Goal: Information Seeking & Learning: Learn about a topic

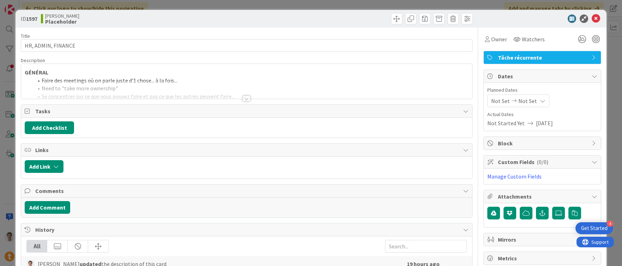
click at [595, 16] on div at bounding box center [538, 18] width 125 height 8
click at [591, 18] on icon at bounding box center [595, 18] width 8 height 8
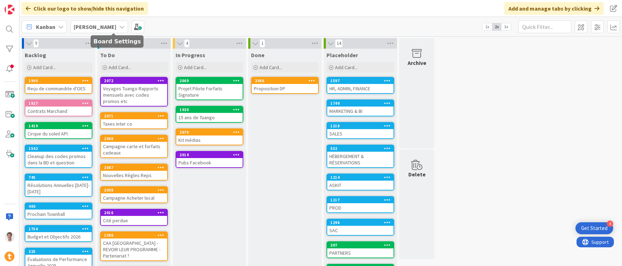
click at [89, 23] on b "[PERSON_NAME]" at bounding box center [95, 26] width 43 height 7
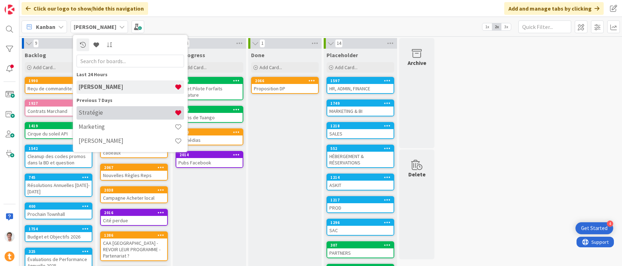
click at [115, 110] on h4 "Stratégie" at bounding box center [127, 112] width 96 height 7
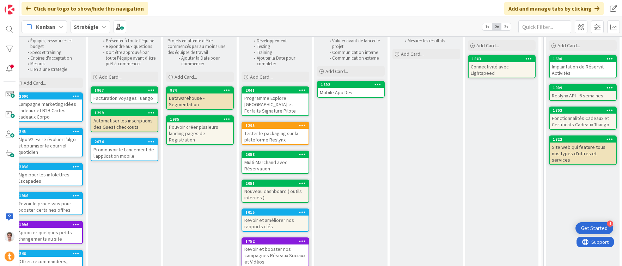
scroll to position [74, 413]
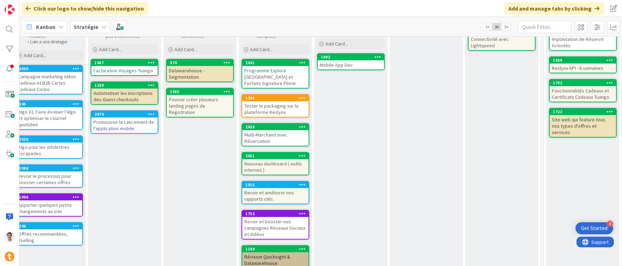
click at [263, 72] on div "Programme Explore [GEOGRAPHIC_DATA] et Forfaits Signature Pilote" at bounding box center [275, 77] width 66 height 22
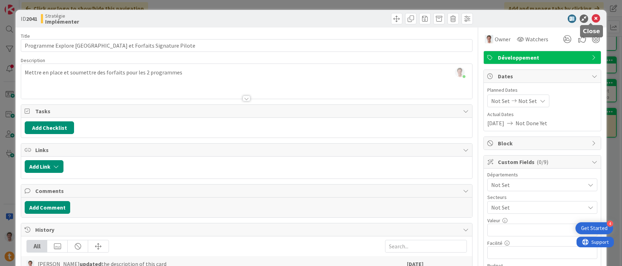
click at [594, 20] on icon at bounding box center [595, 18] width 8 height 8
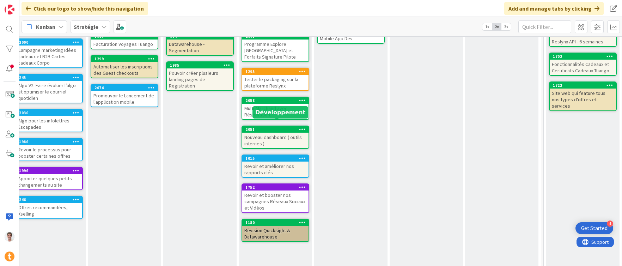
scroll to position [136, 413]
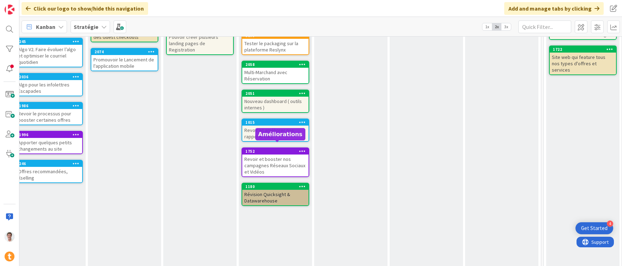
click at [280, 154] on div "Revoir et booster nos campagnes Réseaux Sociaux et Vidéos" at bounding box center [275, 165] width 66 height 22
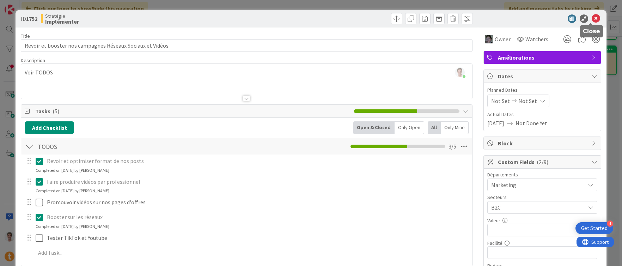
click at [591, 18] on icon at bounding box center [595, 18] width 8 height 8
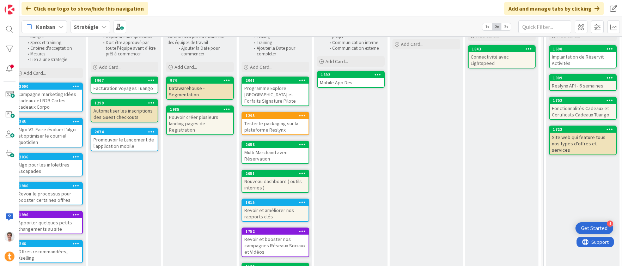
scroll to position [60, 413]
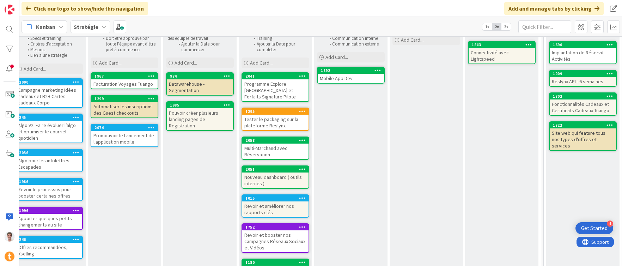
click at [268, 143] on div "Multi-Marchand avec Réservation" at bounding box center [275, 151] width 66 height 16
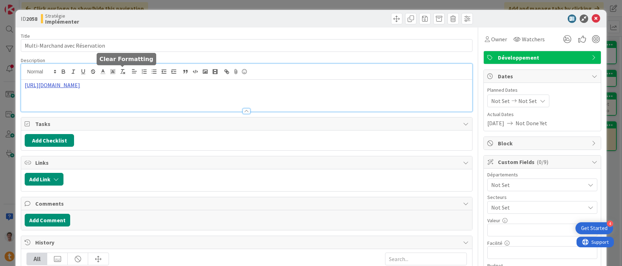
click at [121, 70] on div "[URL][DOMAIN_NAME]" at bounding box center [246, 88] width 451 height 48
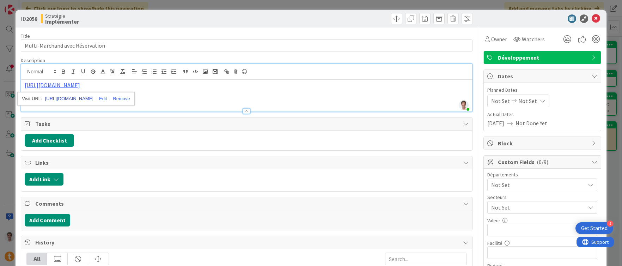
click at [89, 100] on link "[URL][DOMAIN_NAME]" at bounding box center [69, 98] width 48 height 9
click at [212, 97] on div "[URL][DOMAIN_NAME]" at bounding box center [246, 96] width 451 height 32
click at [593, 19] on icon at bounding box center [595, 18] width 8 height 8
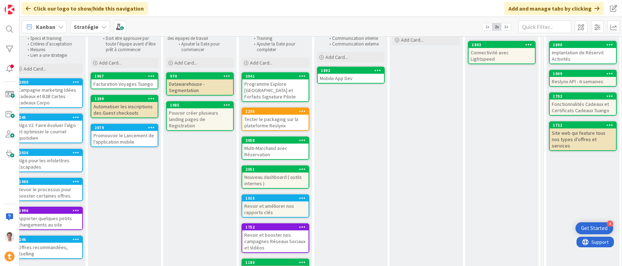
click at [263, 115] on div "Tester le packaging sur la plateforme Reslynx" at bounding box center [275, 123] width 66 height 16
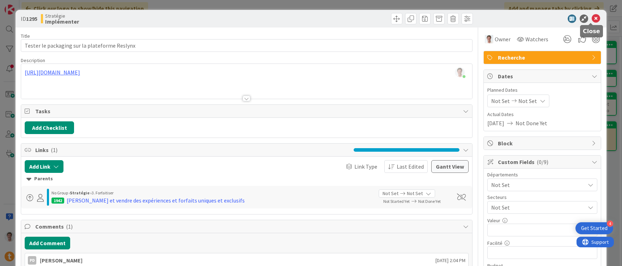
click at [592, 14] on icon at bounding box center [595, 18] width 8 height 8
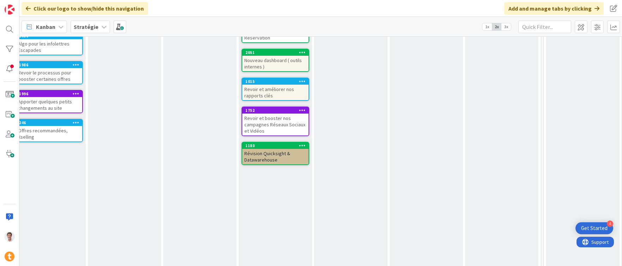
scroll to position [48, 413]
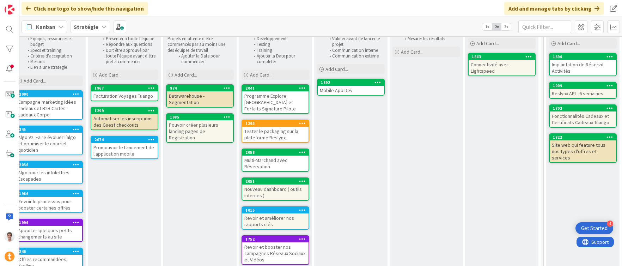
click at [121, 96] on div "Facturation Voyages Tuango" at bounding box center [124, 95] width 66 height 9
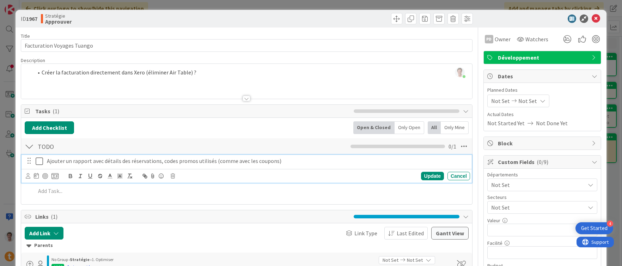
click at [90, 161] on p "Ajouter un rapport avec détails des réservations, codes promos utilisés (comme …" at bounding box center [257, 161] width 420 height 8
click at [72, 161] on p "Ajouter un rapport avec détails des réservations, codes promos utilisés (comme …" at bounding box center [257, 161] width 420 height 8
click at [93, 162] on p "Ajouter un rapport avec détails des réservations, codes promos utilisés (comme …" at bounding box center [257, 161] width 420 height 8
click at [91, 163] on p "Ajouter un rapport avec détails des réservations, codes promos utilisés (comme …" at bounding box center [257, 161] width 420 height 8
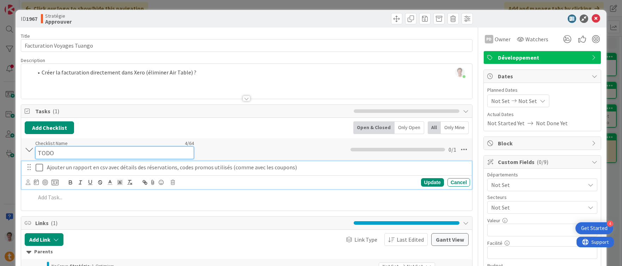
click at [190, 145] on div "Checklist Name 4 / 64 TODO" at bounding box center [114, 149] width 159 height 19
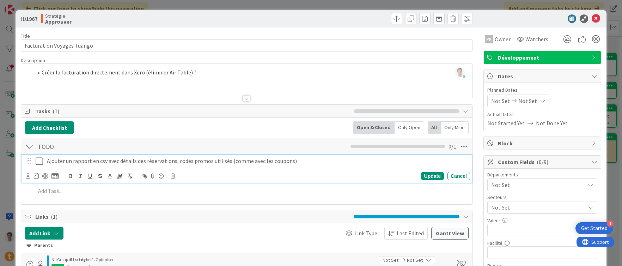
click at [97, 168] on div "Ajouter un rapport en csv avec détails des réservations, codes promos utilisés …" at bounding box center [246, 169] width 450 height 28
click at [100, 161] on p "Ajouter un rapport en csv avec détails des réservations, codes promos utilisés …" at bounding box center [257, 161] width 420 height 8
click at [99, 162] on p "Ajouter un rapport en csv avec détails des réservations, codes promos utilisés …" at bounding box center [257, 161] width 420 height 8
click at [146, 138] on div "TODO Checklist Name 4 / 64 TODO 0 / 1" at bounding box center [246, 146] width 451 height 16
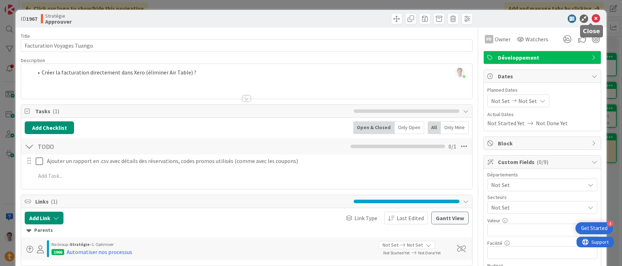
click at [591, 18] on icon at bounding box center [595, 18] width 8 height 8
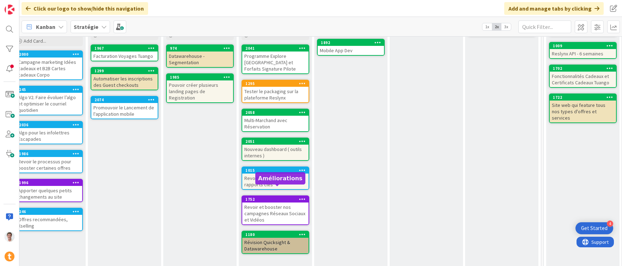
scroll to position [49, 413]
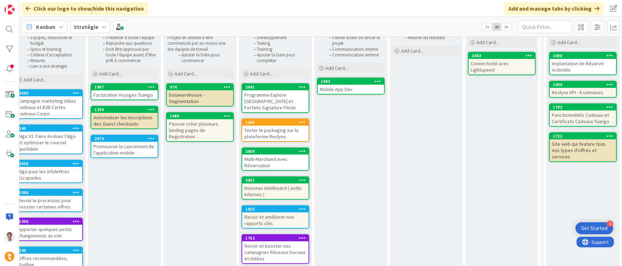
click at [107, 97] on div "Facturation Voyages Tuango" at bounding box center [124, 94] width 66 height 9
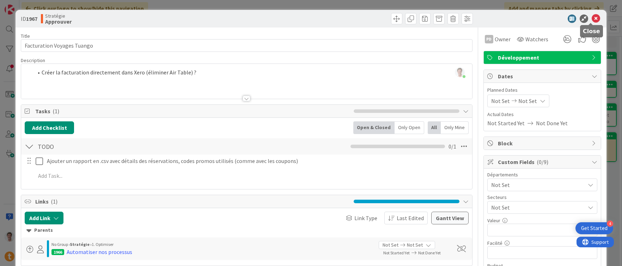
click at [591, 17] on icon at bounding box center [595, 18] width 8 height 8
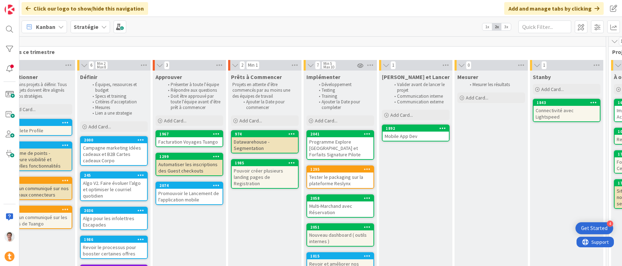
scroll to position [0, 349]
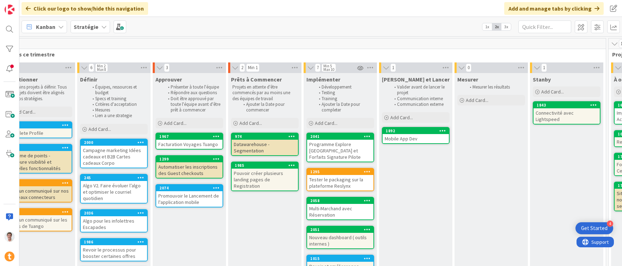
click at [98, 189] on div "Algo V2. Faire évoluer l’algo et optimiser le courriel quotidien" at bounding box center [114, 192] width 66 height 22
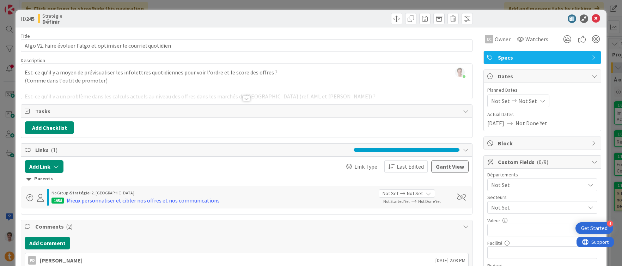
click at [247, 97] on div at bounding box center [246, 99] width 8 height 6
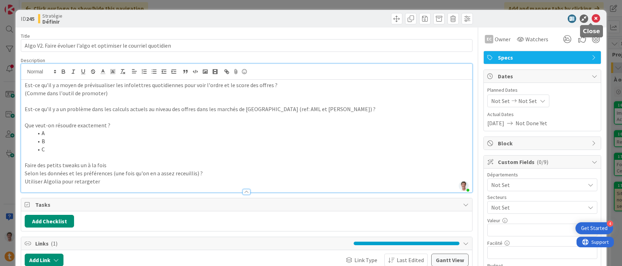
click at [592, 17] on icon at bounding box center [595, 18] width 8 height 8
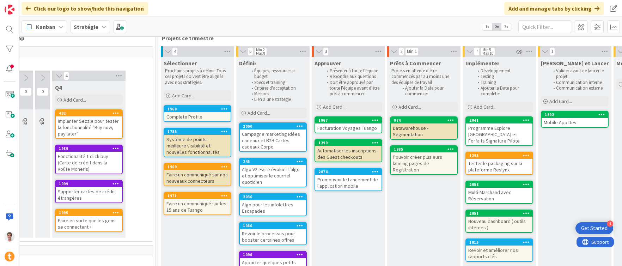
scroll to position [16, 189]
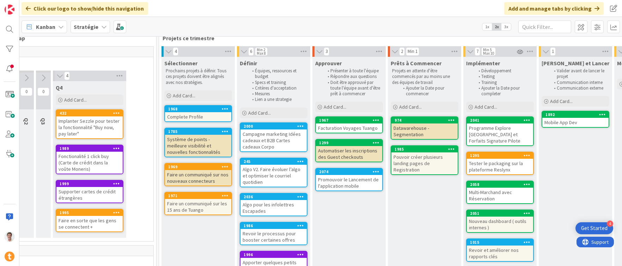
click at [181, 146] on div "Système de points - meilleure visibilité et nouvelles fonctionnalités" at bounding box center [198, 146] width 66 height 22
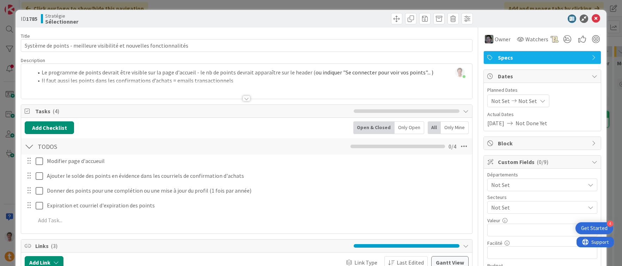
click at [595, 18] on div at bounding box center [538, 18] width 125 height 8
click at [591, 19] on icon at bounding box center [595, 18] width 8 height 8
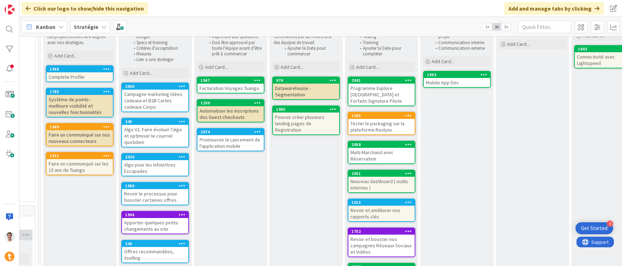
scroll to position [58, 307]
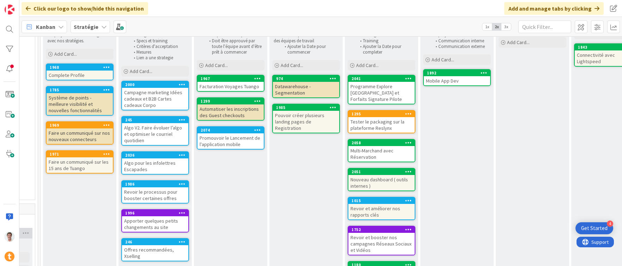
click at [371, 208] on div "Revoir et améliorer nos rapports clés" at bounding box center [381, 212] width 66 height 16
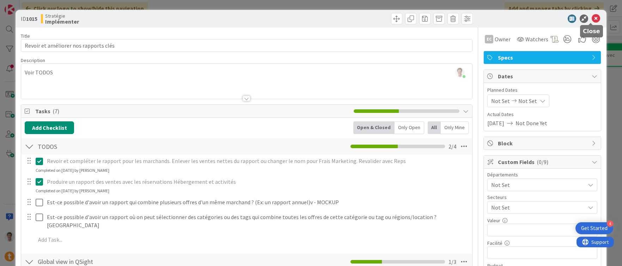
click at [593, 20] on icon at bounding box center [595, 18] width 8 height 8
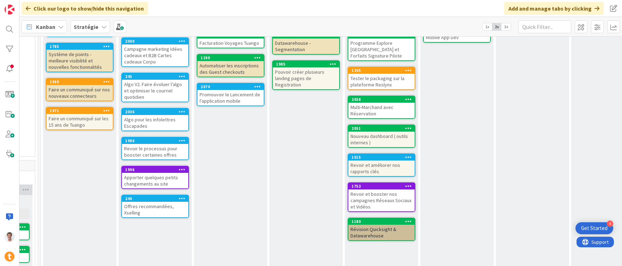
scroll to position [104, 307]
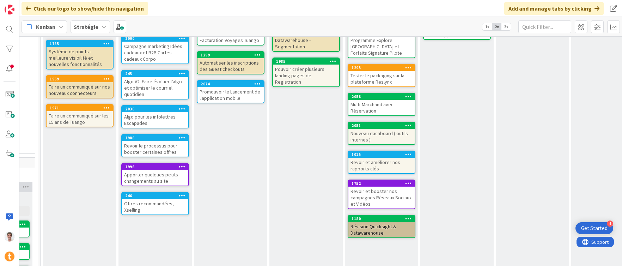
click at [365, 129] on div "Nouveau dashboard ( outils internes )" at bounding box center [381, 137] width 66 height 16
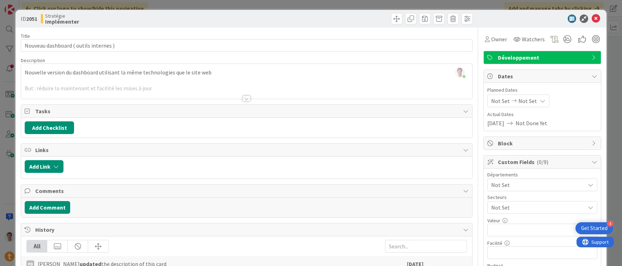
click at [243, 98] on div at bounding box center [246, 99] width 8 height 6
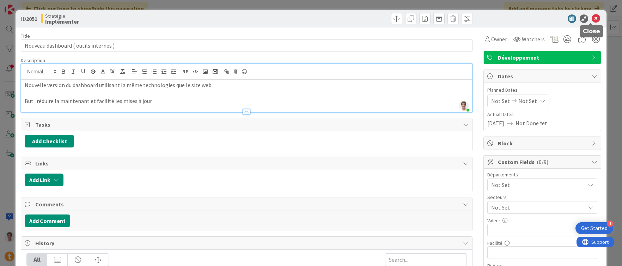
click at [591, 18] on icon at bounding box center [595, 18] width 8 height 8
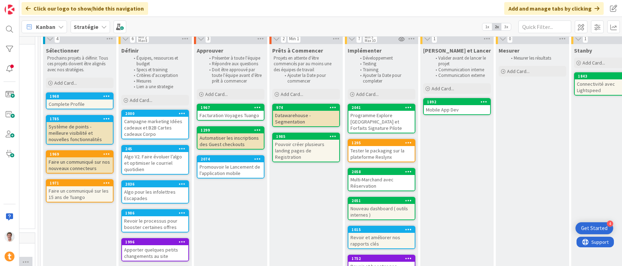
scroll to position [98, 307]
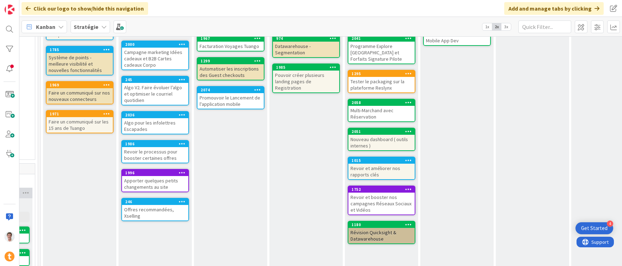
click at [371, 229] on div "Révision Quicksight & Datawarehouse" at bounding box center [381, 236] width 66 height 16
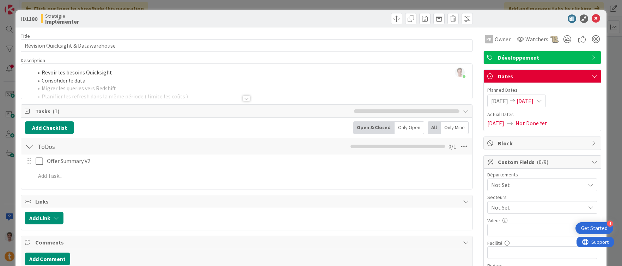
click at [244, 98] on div at bounding box center [246, 99] width 8 height 6
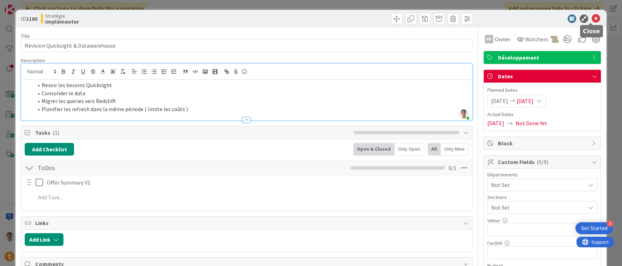
click at [591, 20] on icon at bounding box center [595, 18] width 8 height 8
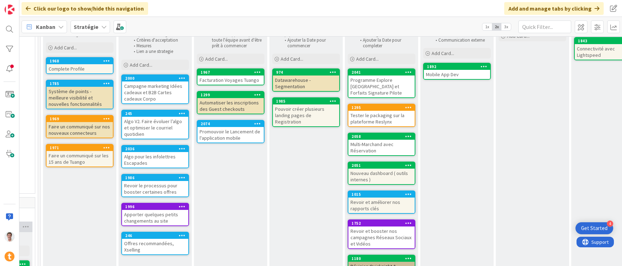
scroll to position [25, 307]
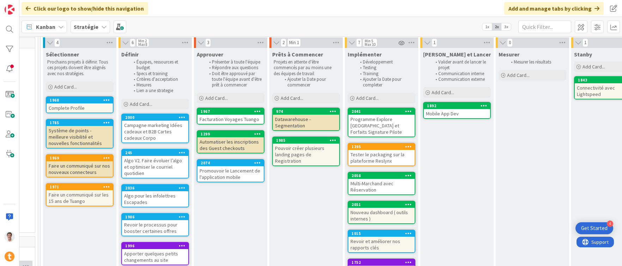
click at [64, 107] on div "Complete Profile" at bounding box center [80, 107] width 66 height 9
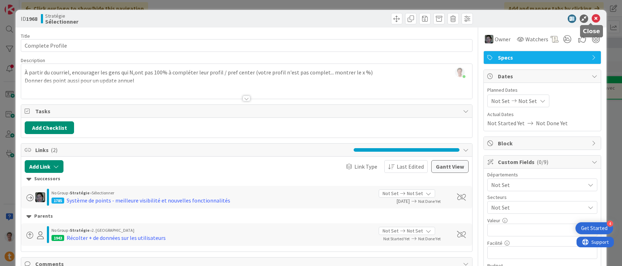
click at [593, 19] on icon at bounding box center [595, 18] width 8 height 8
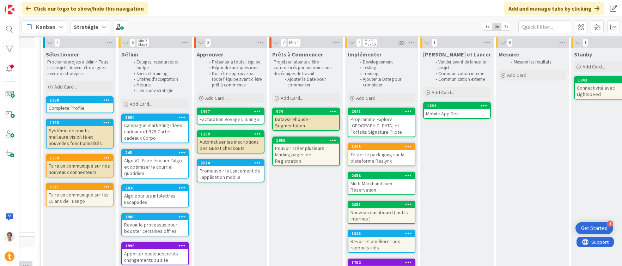
click at [63, 132] on div "Système de points - meilleure visibilité et nouvelles fonctionnalités" at bounding box center [80, 137] width 66 height 22
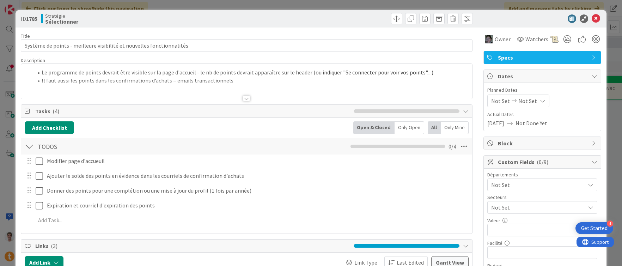
click at [245, 94] on div at bounding box center [246, 90] width 451 height 18
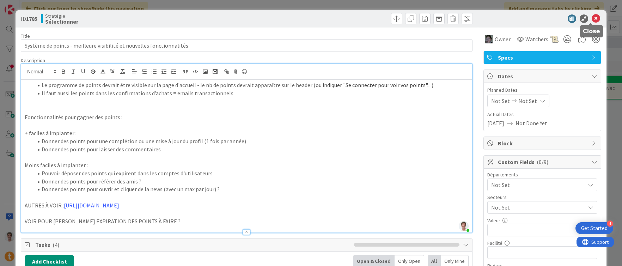
click at [594, 18] on icon at bounding box center [595, 18] width 8 height 8
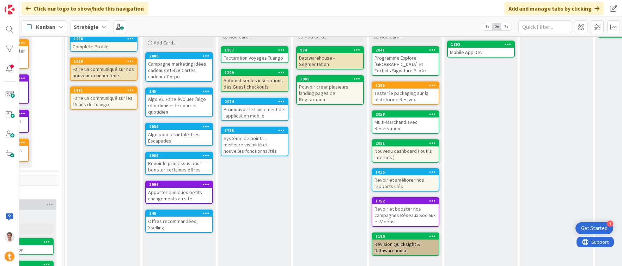
scroll to position [95, 283]
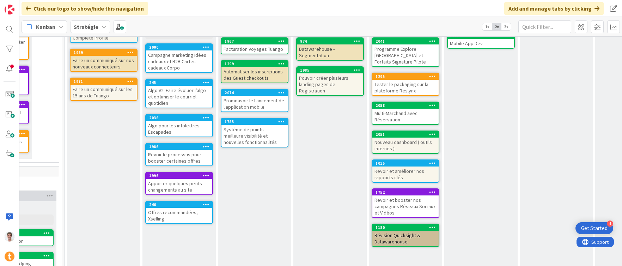
click at [172, 153] on div "Revoir le processus pour booster certaines offres" at bounding box center [179, 158] width 66 height 16
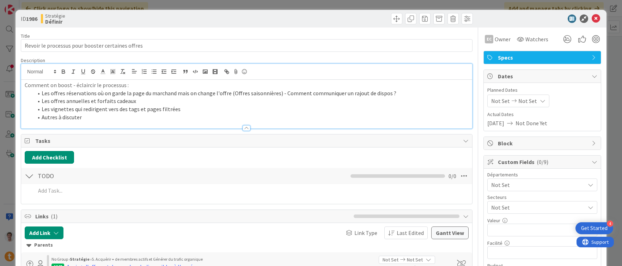
click at [116, 76] on div "Comment on boost - éclaircir le processus : Les offres réservations où on garde…" at bounding box center [246, 96] width 451 height 64
click at [591, 19] on icon at bounding box center [595, 18] width 8 height 8
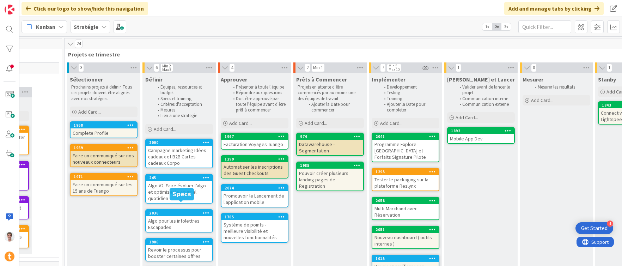
scroll to position [69, 283]
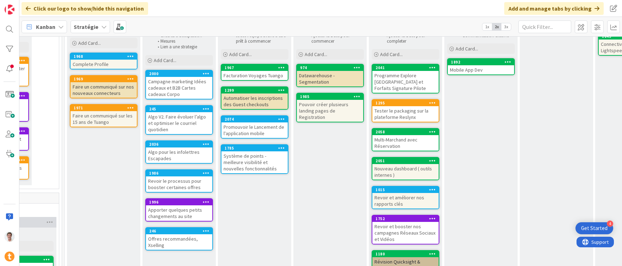
click at [172, 211] on div "Apporter quelques petits changements au site" at bounding box center [179, 213] width 66 height 16
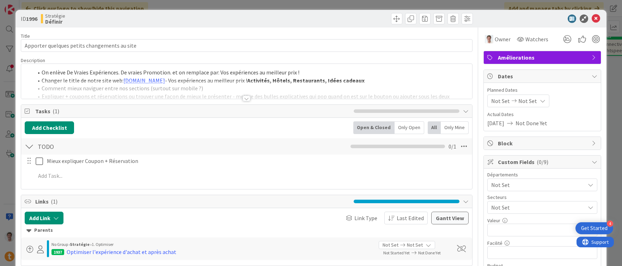
click at [245, 99] on div at bounding box center [246, 99] width 8 height 6
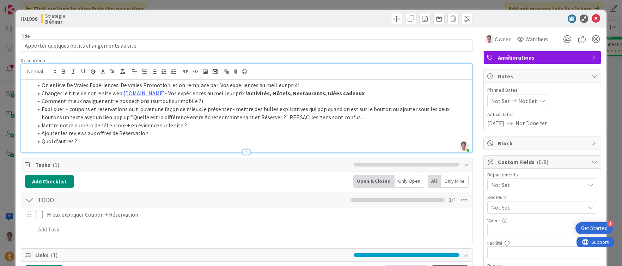
click at [179, 125] on li "Mettre notre numéro de tél encore + en évidence sur le site ?" at bounding box center [250, 125] width 435 height 8
click at [171, 170] on div "Tasks ( 1 )" at bounding box center [246, 164] width 451 height 13
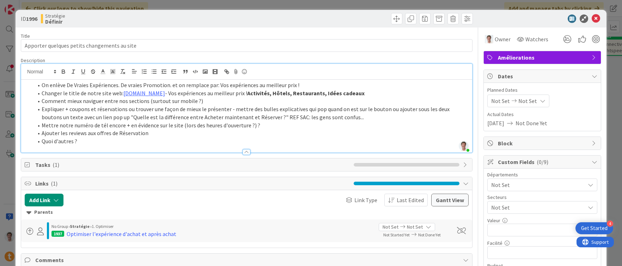
click at [160, 142] on li "Quoi d'autres ?" at bounding box center [250, 141] width 435 height 8
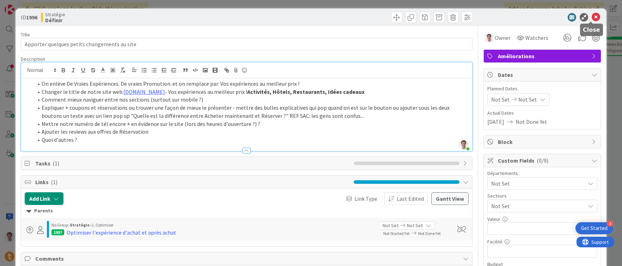
click at [591, 16] on icon at bounding box center [595, 17] width 8 height 8
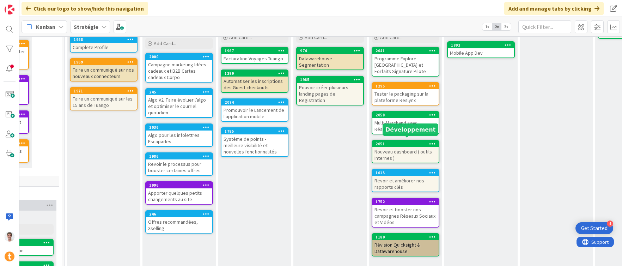
scroll to position [87, 283]
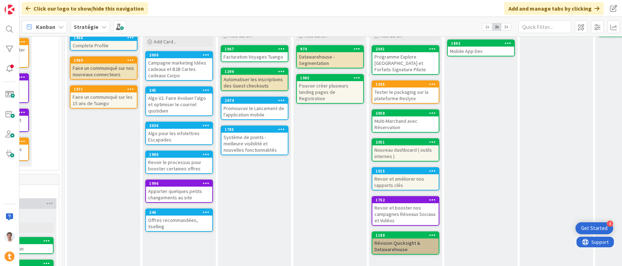
click at [388, 203] on div "Revoir et booster nos campagnes Réseaux Sociaux et Vidéos" at bounding box center [405, 214] width 66 height 22
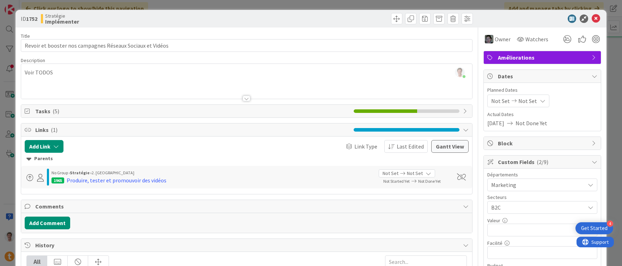
click at [93, 112] on span "Tasks ( 5 )" at bounding box center [192, 111] width 315 height 8
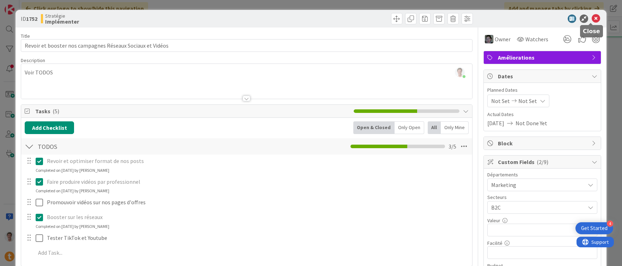
click at [592, 19] on icon at bounding box center [595, 18] width 8 height 8
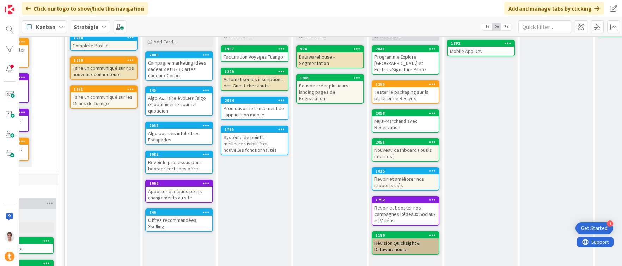
scroll to position [0, 283]
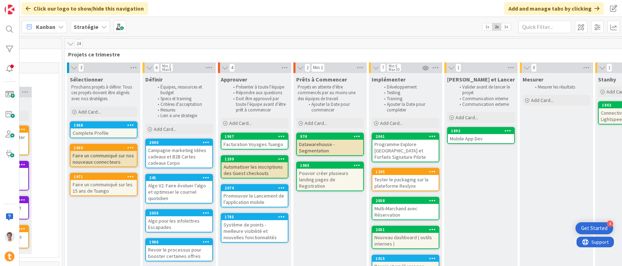
click at [58, 30] on div "Kanban" at bounding box center [43, 26] width 45 height 13
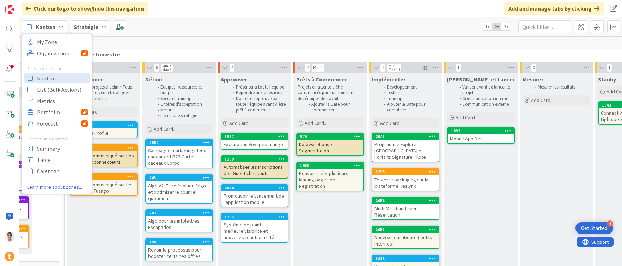
click at [78, 26] on b "Stratégie" at bounding box center [86, 26] width 25 height 7
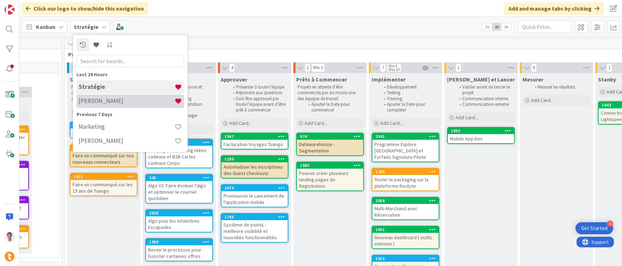
click at [103, 98] on h4 "[PERSON_NAME]" at bounding box center [127, 100] width 96 height 7
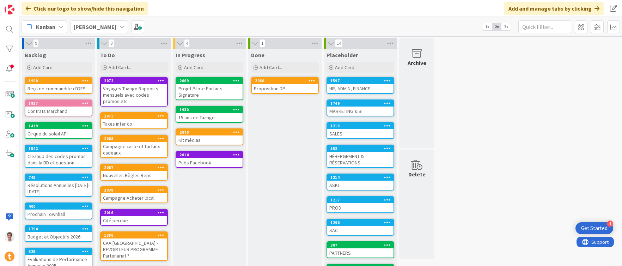
click at [353, 111] on div "MARKETING & BI" at bounding box center [360, 110] width 66 height 9
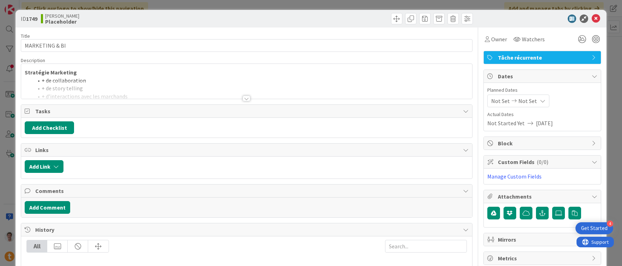
click at [100, 82] on div at bounding box center [246, 90] width 451 height 18
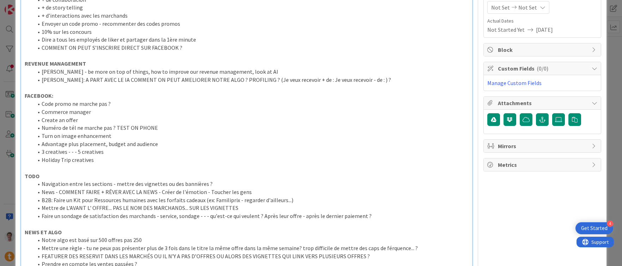
scroll to position [94, 0]
click at [382, 220] on p at bounding box center [247, 224] width 444 height 8
click at [377, 214] on li "Faire un sondage de satisfaction des marchands - service, sondage - - - qu'est-…" at bounding box center [250, 215] width 435 height 8
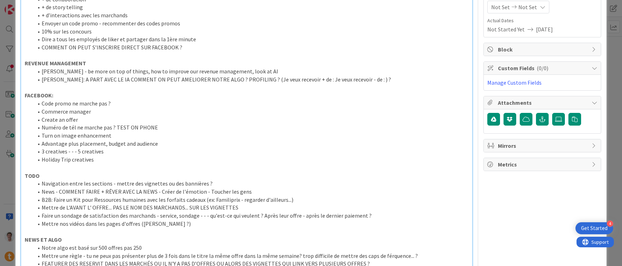
click at [141, 224] on li "Mettre nos vidéos dans les pages d'offres ([PERSON_NAME] ?)" at bounding box center [250, 224] width 435 height 8
click at [106, 221] on li "Mettre nos vidéos dans les pages d'offres (voir avec [PERSON_NAME])" at bounding box center [250, 224] width 435 height 8
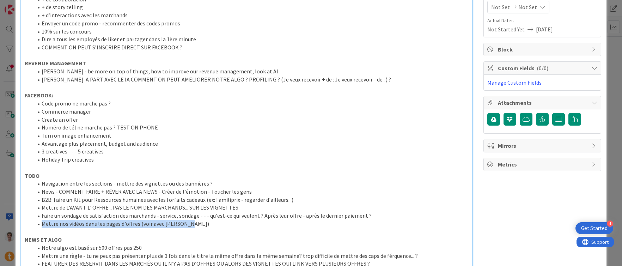
drag, startPoint x: 189, startPoint y: 225, endPoint x: 25, endPoint y: 222, distance: 163.9
click at [25, 222] on ol "Navigation entre les sections - mettre des vignettes ou des bannières ? News - …" at bounding box center [247, 203] width 444 height 48
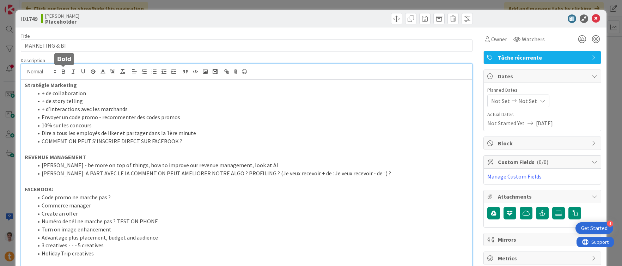
click at [63, 72] on icon "button" at bounding box center [63, 71] width 6 height 6
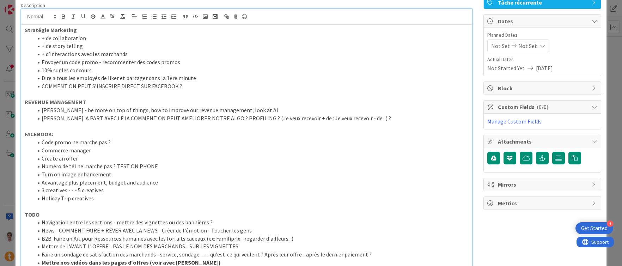
click at [225, 134] on p "FACEBOOK:" at bounding box center [247, 134] width 444 height 8
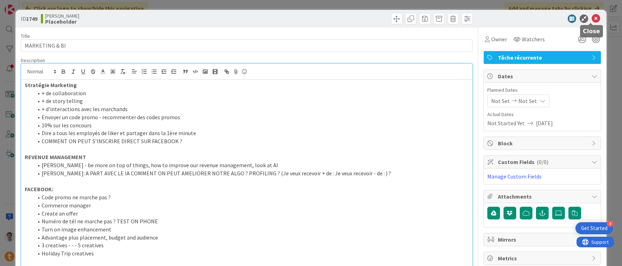
click at [591, 18] on icon at bounding box center [595, 18] width 8 height 8
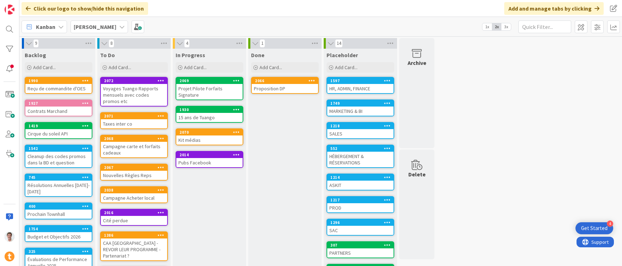
click at [87, 27] on b "[PERSON_NAME]" at bounding box center [95, 26] width 43 height 7
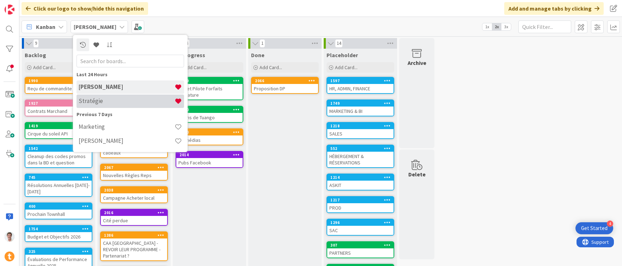
click at [94, 103] on h4 "Stratégie" at bounding box center [127, 100] width 96 height 7
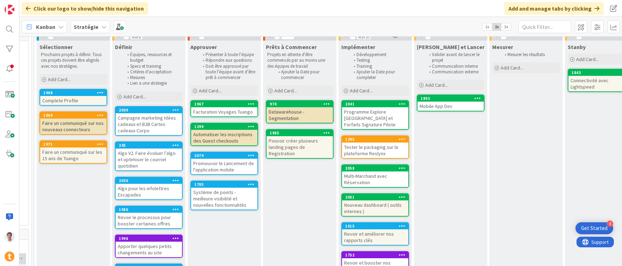
scroll to position [32, 311]
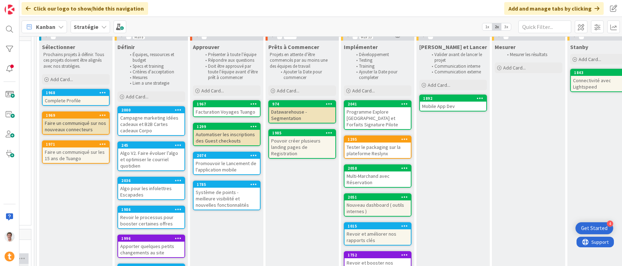
click at [212, 139] on div "Automatiser les inscriptions des Guest checkouts" at bounding box center [226, 138] width 66 height 16
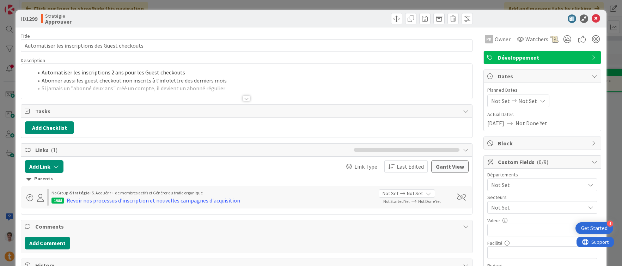
click at [132, 86] on div at bounding box center [246, 90] width 451 height 18
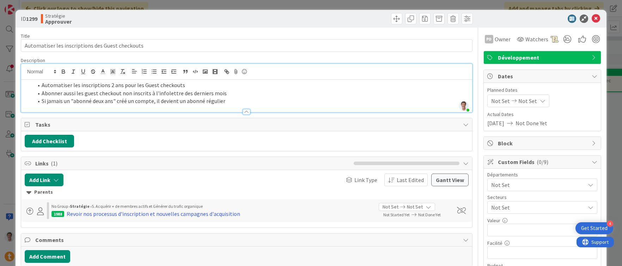
click at [238, 102] on li "Si jamais un "abonné deux ans" créé un compte, il devient un abonné régulier" at bounding box center [250, 101] width 435 height 8
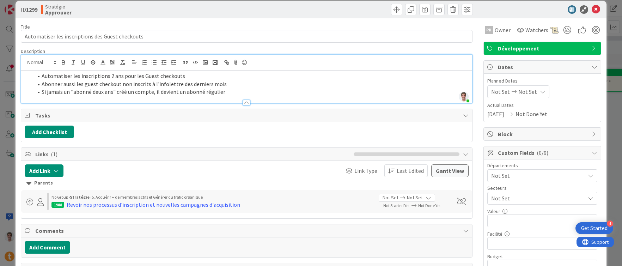
scroll to position [14, 0]
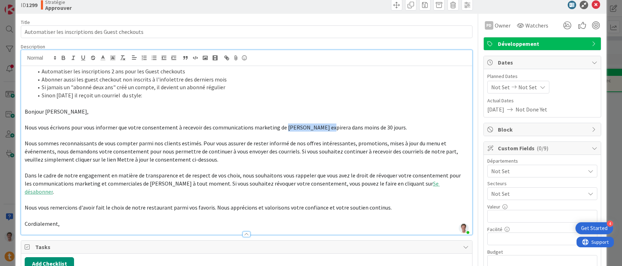
drag, startPoint x: 282, startPoint y: 128, endPoint x: 322, endPoint y: 129, distance: 40.5
click at [322, 129] on span "Nous vous écrivons pour vous informer que votre consentement à recevoir des com…" at bounding box center [216, 127] width 382 height 7
click at [345, 144] on span "Nous sommes reconnaissants de vous compter parmi nos clients estimés. Pour vous…" at bounding box center [242, 151] width 434 height 23
drag, startPoint x: 379, startPoint y: 143, endPoint x: 53, endPoint y: 152, distance: 326.5
click at [53, 152] on span "Nous sommes reconnaissants de vous compter parmi nos clients estimés. Pour vous…" at bounding box center [242, 151] width 434 height 23
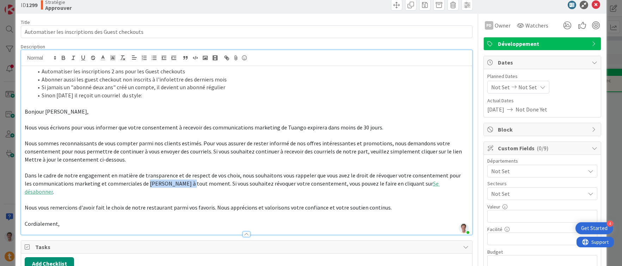
drag, startPoint x: 138, startPoint y: 184, endPoint x: 179, endPoint y: 184, distance: 40.9
click at [179, 184] on span "Dans le cadre de notre engagement en matière de transparence et de respect de v…" at bounding box center [243, 179] width 437 height 15
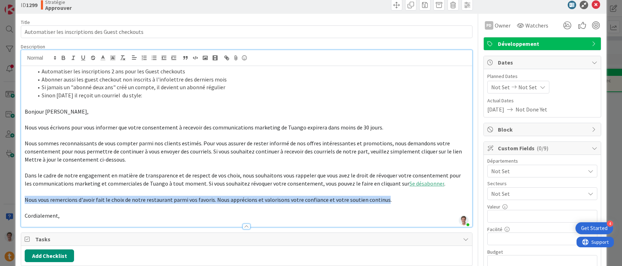
drag, startPoint x: 378, startPoint y: 199, endPoint x: 1, endPoint y: 201, distance: 376.7
click at [1, 201] on div "ID 1299 Stratégie Approuver Title 48 / 128 Automatiser les inscriptions des Gue…" at bounding box center [311, 133] width 622 height 266
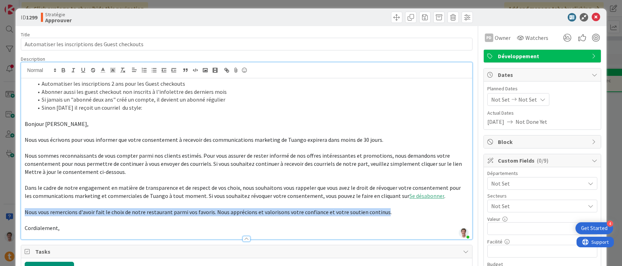
scroll to position [0, 0]
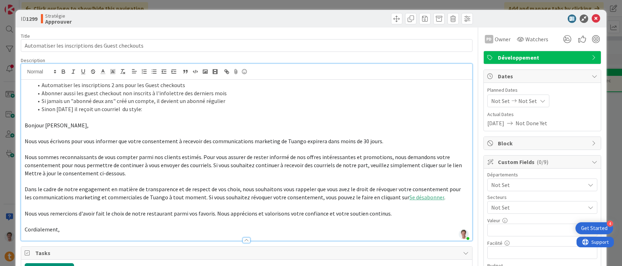
click at [192, 83] on li "Automatiser les inscriptions 2 ans pour les Guest checkouts" at bounding box center [250, 85] width 435 height 8
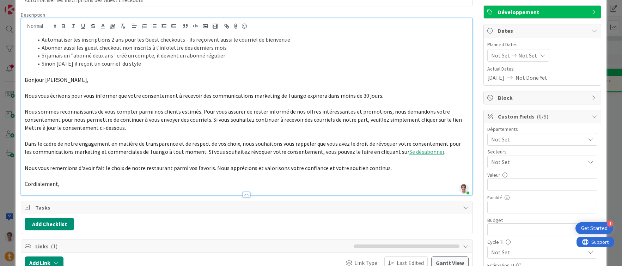
scroll to position [50, 0]
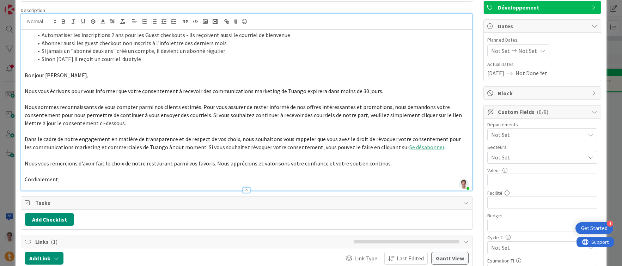
click at [68, 179] on p "Cordialement," at bounding box center [247, 179] width 444 height 8
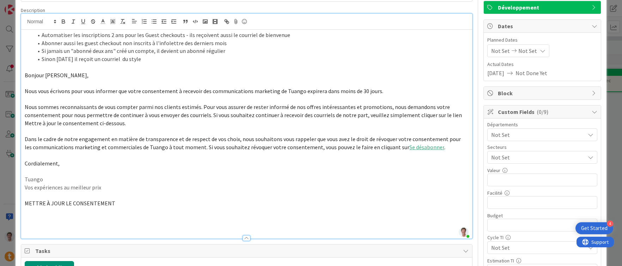
click at [98, 197] on p at bounding box center [247, 195] width 444 height 8
click at [79, 216] on p at bounding box center [247, 219] width 444 height 8
click at [70, 219] on p at bounding box center [247, 219] width 444 height 8
drag, startPoint x: 115, startPoint y: 210, endPoint x: 20, endPoint y: 213, distance: 95.6
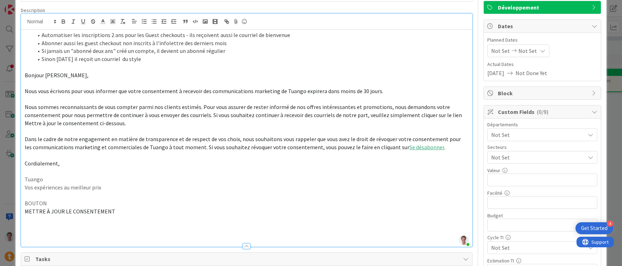
click at [45, 198] on p at bounding box center [247, 195] width 444 height 8
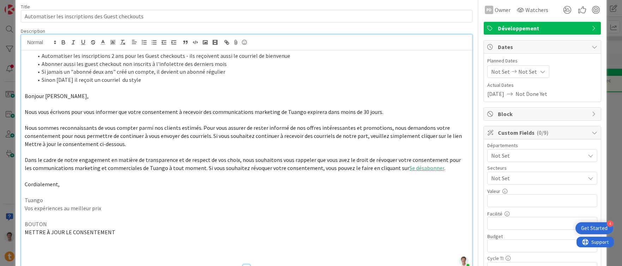
scroll to position [0, 0]
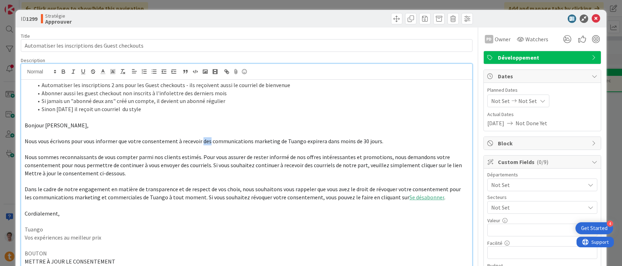
drag, startPoint x: 201, startPoint y: 141, endPoint x: 208, endPoint y: 142, distance: 7.3
click at [208, 142] on span "Nous vous écrivons pour vous informer que votre consentement à recevoir des com…" at bounding box center [204, 140] width 358 height 7
click at [262, 144] on span "Nous vous écrivons pour vous informer que votre consentement à recevoir des com…" at bounding box center [204, 140] width 358 height 7
drag, startPoint x: 199, startPoint y: 143, endPoint x: 273, endPoint y: 143, distance: 74.4
click at [274, 142] on span "Nous vous écrivons pour vous informer que votre consentement à recevoir des com…" at bounding box center [204, 140] width 358 height 7
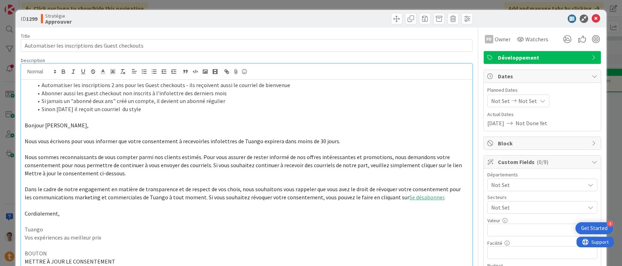
click at [198, 140] on span "Nous vous écrivons pour vous informer que votre consentement à recevoirles info…" at bounding box center [182, 140] width 315 height 7
click at [186, 150] on p at bounding box center [247, 149] width 444 height 8
click at [82, 109] on li "Sinon [DATE] il reçoit un courriel du style" at bounding box center [250, 109] width 435 height 8
drag, startPoint x: 178, startPoint y: 94, endPoint x: 213, endPoint y: 94, distance: 34.5
click at [213, 94] on li "Abonner aussi les guest checkout non inscrits à l'infolettre des derniers mois" at bounding box center [250, 93] width 435 height 8
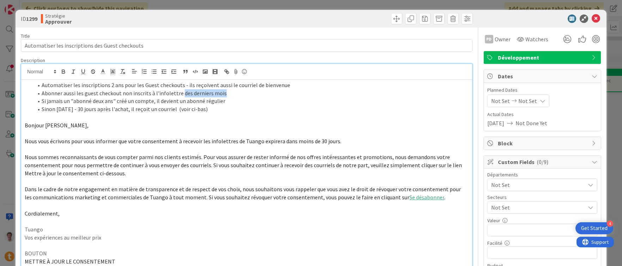
drag, startPoint x: 225, startPoint y: 96, endPoint x: 179, endPoint y: 93, distance: 45.5
click at [179, 93] on li "Abonner aussi les guest checkout non inscrits à l'infolettre des derniers mois" at bounding box center [250, 93] width 435 height 8
click at [120, 94] on li "Abonner aussi les guest checkout non inscrits à l'infolettre" at bounding box center [250, 93] width 435 height 8
click at [220, 94] on li "Abonner aussi les guest checkout des derniers mois non inscrits à l'infolettre" at bounding box center [250, 93] width 435 height 8
click at [297, 86] on li "Automatiser les inscriptions 2 ans pour les Guest checkouts - ils reçoivent aus…" at bounding box center [250, 85] width 435 height 8
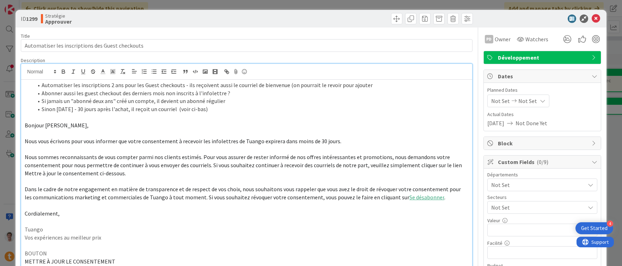
drag, startPoint x: 287, startPoint y: 86, endPoint x: 364, endPoint y: 87, distance: 77.5
click at [364, 87] on li "Automatiser les inscriptions 2 ans pour les Guest checkouts - ils reçoivent aus…" at bounding box center [250, 85] width 435 height 8
click at [108, 123] on p "Bonjour [PERSON_NAME]," at bounding box center [247, 125] width 444 height 8
click at [225, 93] on li "Abonner aussi les guest checkout des derniers mois non inscrits à l'infolettre ?" at bounding box center [250, 93] width 435 height 8
click at [130, 94] on li "Abonner aussi les guest checkout des derniers mois non inscrits à l'infolettre ?" at bounding box center [250, 93] width 435 height 8
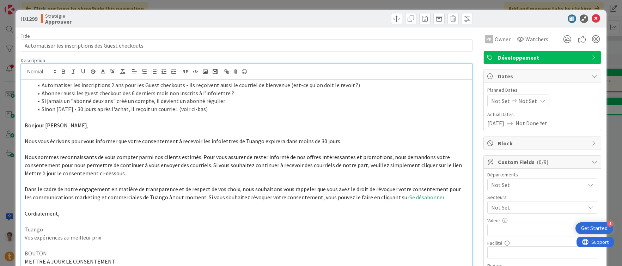
click at [239, 94] on li "Abonner aussi les guest checkout des 6 derniers mois non inscrits à l'infolettr…" at bounding box center [250, 93] width 435 height 8
click at [84, 110] on li "Sinon [DATE] - 30 jours après l'achat, il reçoit un courriel (voir ci-bas)" at bounding box center [250, 109] width 435 height 8
drag, startPoint x: 198, startPoint y: 111, endPoint x: 237, endPoint y: 111, distance: 39.1
click at [237, 111] on li "Sinon [DATE] moins 30 jours après l'achat, il reçoit un courriel (voir ci-bas)" at bounding box center [250, 109] width 435 height 8
drag, startPoint x: 313, startPoint y: 158, endPoint x: 379, endPoint y: 159, distance: 66.3
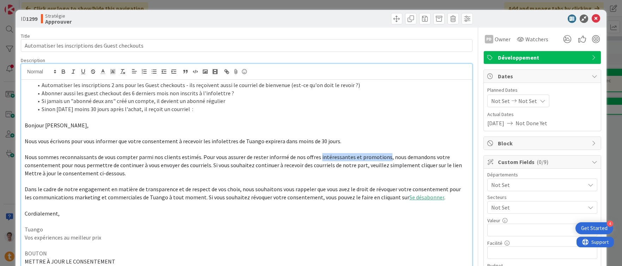
click at [379, 159] on span "Nous sommes reconnaissants de vous compter parmi nos clients estimés. Pour vous…" at bounding box center [244, 164] width 438 height 23
drag, startPoint x: 316, startPoint y: 156, endPoint x: 354, endPoint y: 158, distance: 38.4
click at [354, 158] on span "Nous sommes reconnaissants de vous compter parmi nos clients estimés. Pour vous…" at bounding box center [247, 164] width 444 height 23
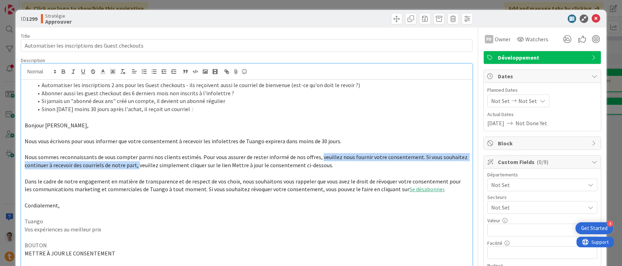
drag, startPoint x: 316, startPoint y: 157, endPoint x: 136, endPoint y: 167, distance: 179.7
click at [136, 167] on span "Nous sommes reconnaissants de vous compter parmi nos clients estimés. Pour vous…" at bounding box center [247, 160] width 444 height 15
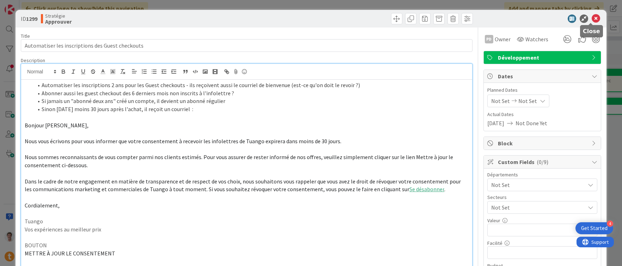
click at [591, 18] on icon at bounding box center [595, 18] width 8 height 8
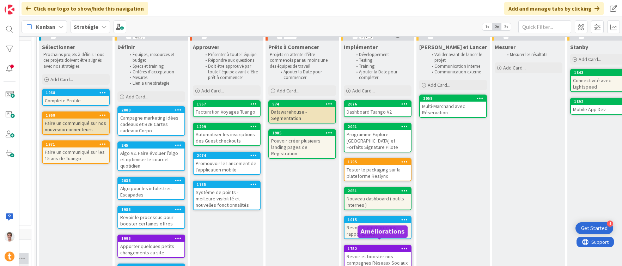
click at [381, 252] on div "Revoir et booster nos campagnes Réseaux Sociaux et Vidéos" at bounding box center [377, 263] width 66 height 22
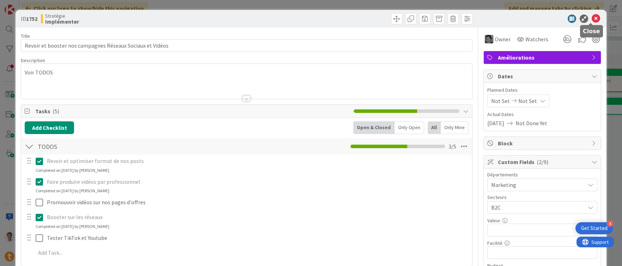
click at [593, 18] on icon at bounding box center [595, 18] width 8 height 8
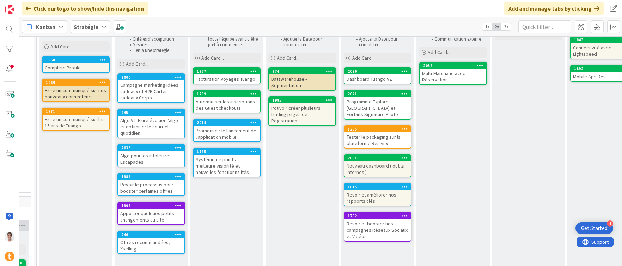
click at [153, 216] on div "Apporter quelques petits changements au site" at bounding box center [151, 217] width 66 height 16
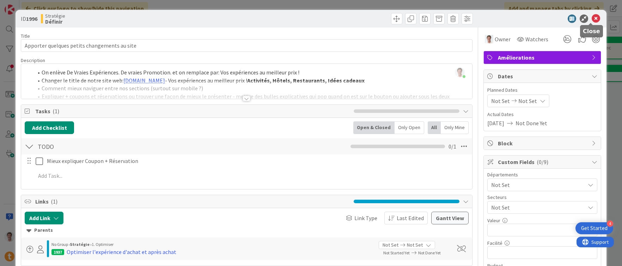
click at [591, 18] on icon at bounding box center [595, 18] width 8 height 8
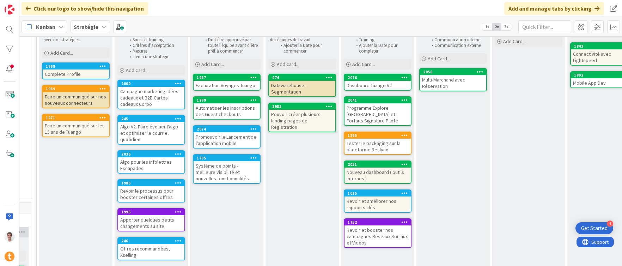
scroll to position [60, 311]
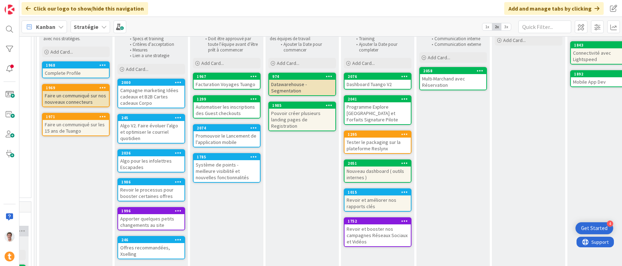
click at [220, 112] on div "Automatiser les inscriptions des Guest checkouts" at bounding box center [226, 110] width 66 height 16
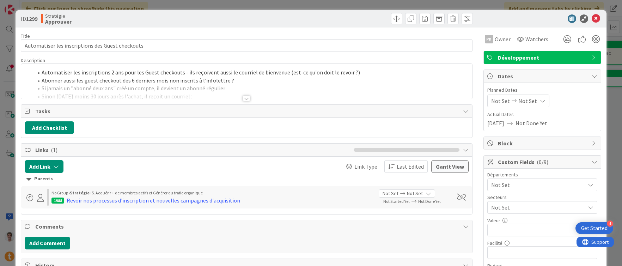
click at [250, 98] on div at bounding box center [246, 90] width 451 height 18
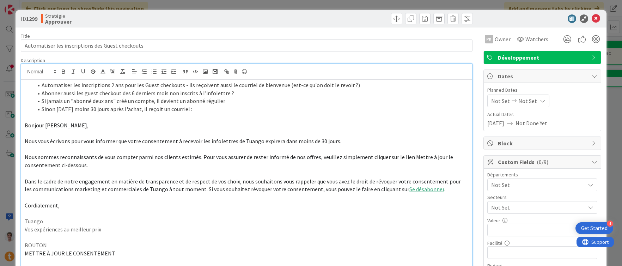
click at [119, 231] on p "Vos expériences au meilleur prix" at bounding box center [247, 229] width 444 height 8
click at [94, 165] on p "Nous sommes reconnaissants de vous compter parmi nos clients estimés. Pour vous…" at bounding box center [247, 161] width 444 height 16
click at [409, 190] on link "Se désabonner" at bounding box center [426, 188] width 35 height 7
click at [465, 202] on link at bounding box center [464, 202] width 20 height 5
click at [415, 193] on p at bounding box center [247, 197] width 444 height 8
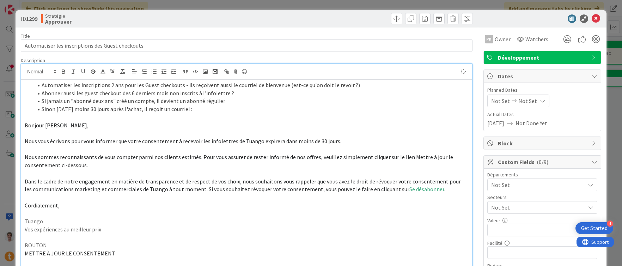
click at [410, 187] on span "Se désabonner" at bounding box center [426, 188] width 35 height 7
click at [409, 189] on span "Se désabonner" at bounding box center [426, 188] width 35 height 7
click at [409, 187] on span "Se désabonner" at bounding box center [426, 188] width 35 height 7
click at [89, 197] on p at bounding box center [247, 197] width 444 height 8
click at [591, 20] on icon at bounding box center [595, 18] width 8 height 8
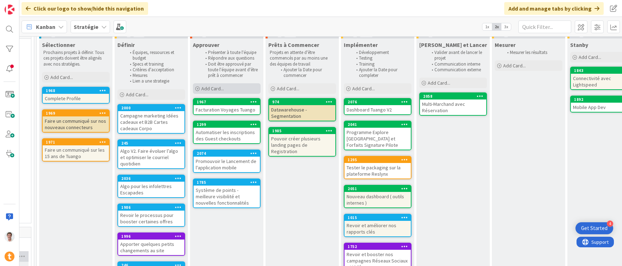
scroll to position [0, 311]
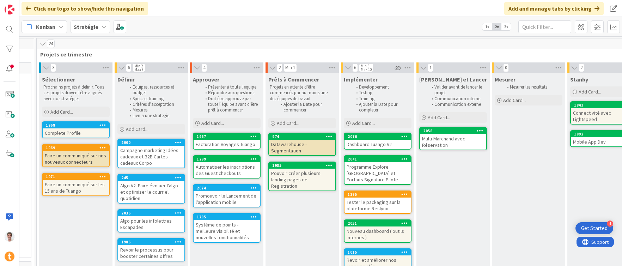
click at [297, 176] on div "Pouvoir créer plusieurs landing pages de Registration" at bounding box center [302, 179] width 66 height 22
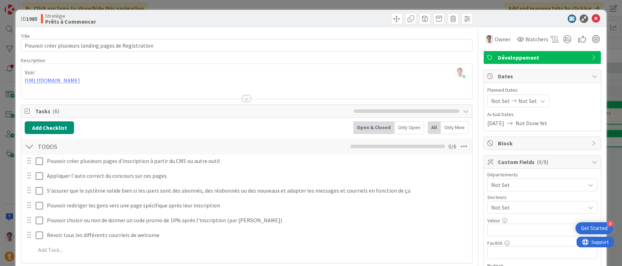
click at [116, 81] on div at bounding box center [246, 90] width 451 height 18
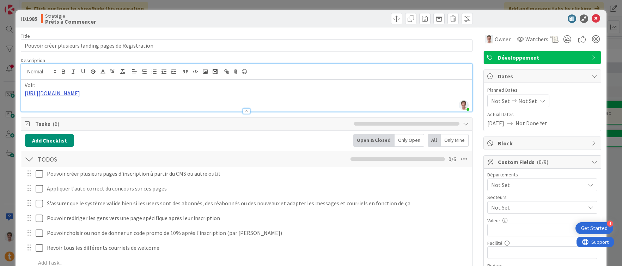
click at [80, 91] on link "[URL][DOMAIN_NAME]" at bounding box center [52, 93] width 55 height 7
click at [122, 104] on link "[URL][DOMAIN_NAME]" at bounding box center [138, 106] width 48 height 9
click at [594, 19] on icon at bounding box center [595, 18] width 8 height 8
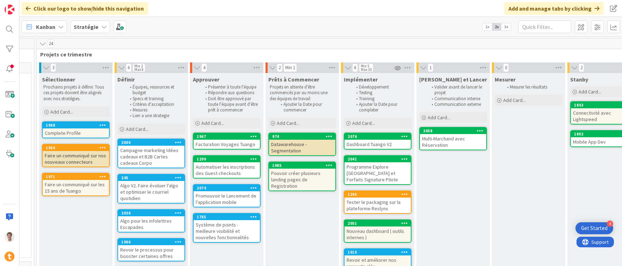
click at [220, 230] on div "Système de points - meilleure visibilité et nouvelles fonctionnalités" at bounding box center [226, 231] width 66 height 22
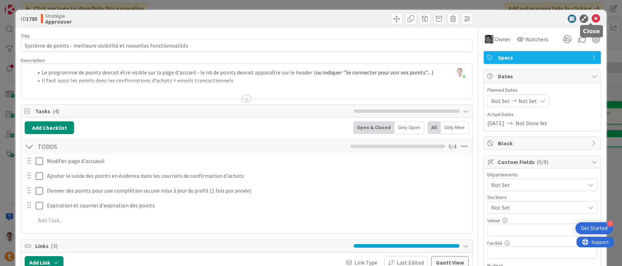
click at [591, 20] on icon at bounding box center [595, 18] width 8 height 8
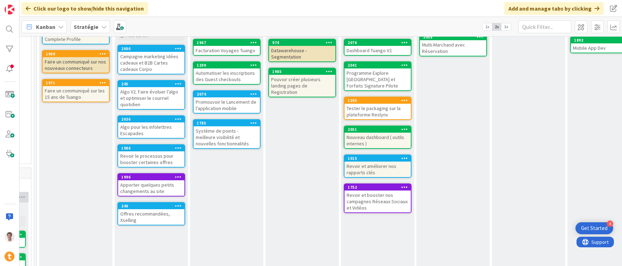
scroll to position [94, 311]
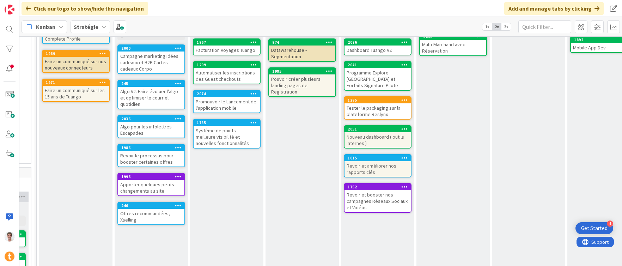
click at [144, 213] on div "Offres recommandées, Xselling" at bounding box center [151, 217] width 66 height 16
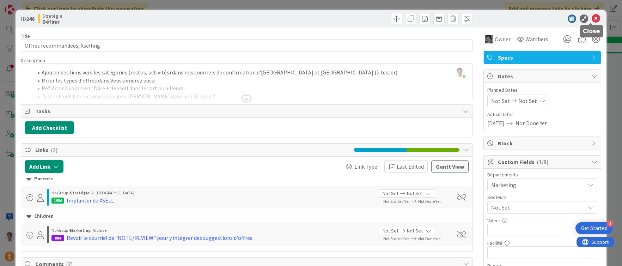
click at [592, 18] on icon at bounding box center [595, 18] width 8 height 8
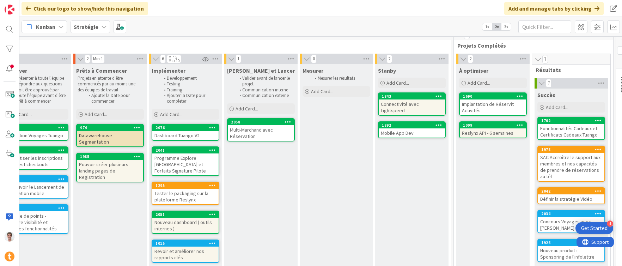
scroll to position [0, 503]
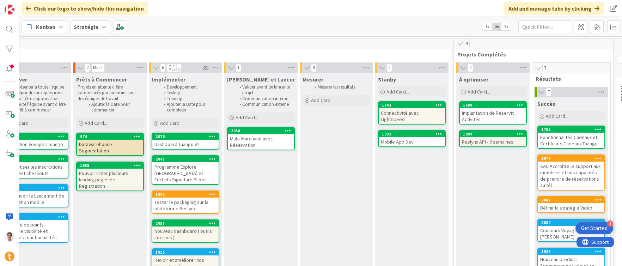
click at [490, 141] on div "Reslynx API - 6 semaines" at bounding box center [493, 141] width 66 height 9
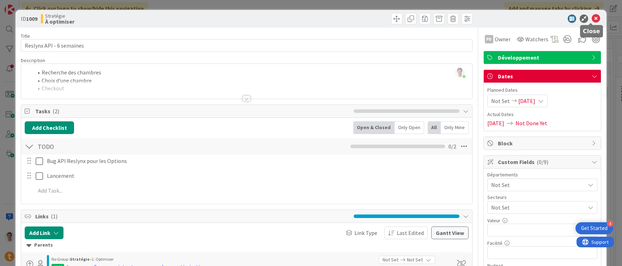
click at [592, 20] on icon at bounding box center [595, 18] width 8 height 8
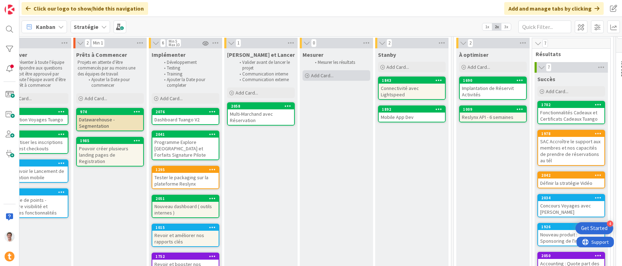
scroll to position [0, 503]
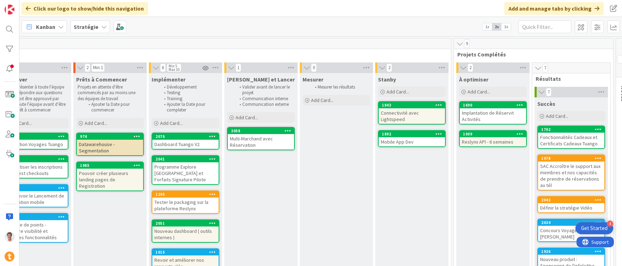
click at [506, 26] on span "3x" at bounding box center [506, 26] width 10 height 7
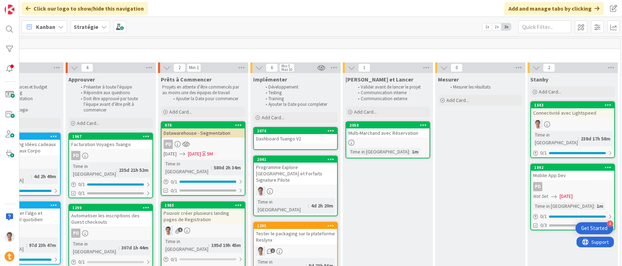
click at [497, 27] on span "2x" at bounding box center [497, 26] width 10 height 7
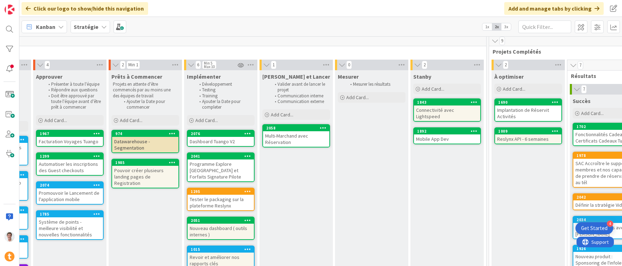
scroll to position [3, 503]
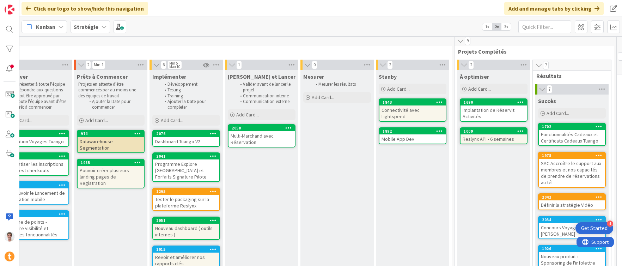
click at [479, 114] on div "Implantation de Réservit Activités" at bounding box center [493, 113] width 66 height 16
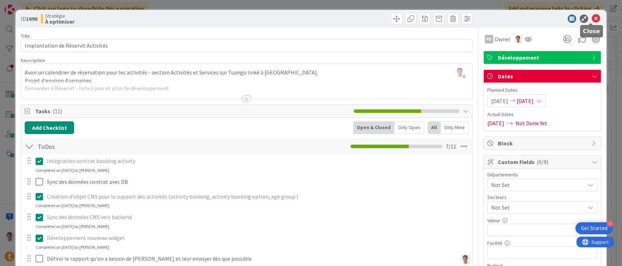
click at [591, 18] on icon at bounding box center [595, 18] width 8 height 8
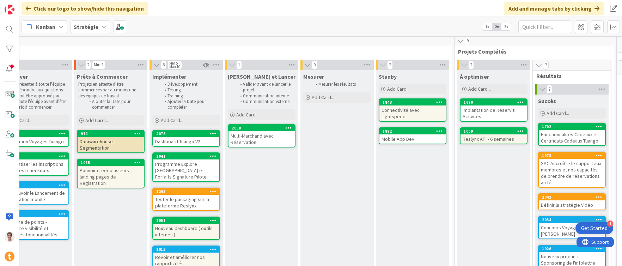
click at [482, 113] on div "Implantation de Réservit Activités" at bounding box center [493, 113] width 66 height 16
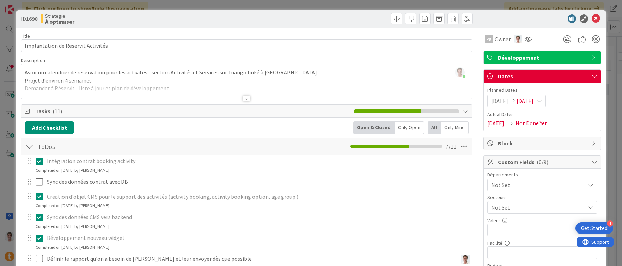
click at [123, 94] on div at bounding box center [246, 90] width 451 height 18
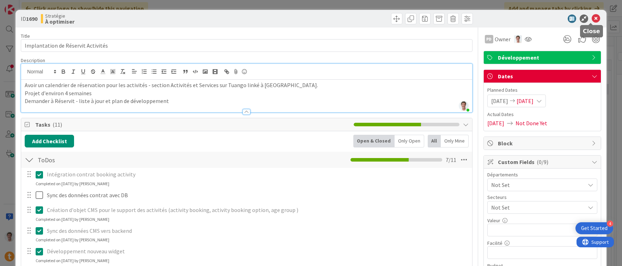
click at [591, 18] on icon at bounding box center [595, 18] width 8 height 8
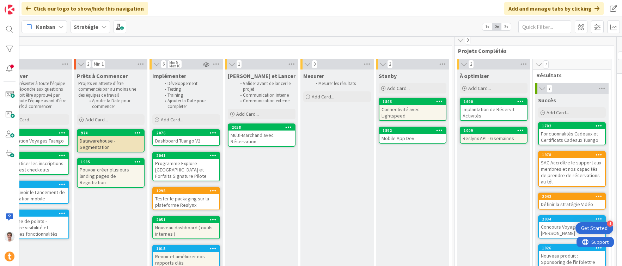
scroll to position [4, 503]
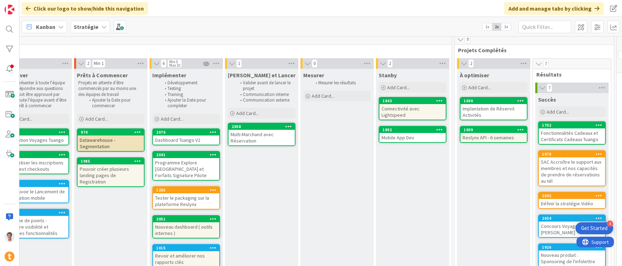
click at [400, 133] on div "Mobile App Dev" at bounding box center [412, 137] width 66 height 9
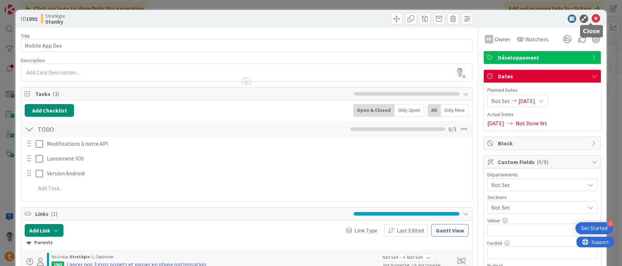
click at [591, 19] on icon at bounding box center [595, 18] width 8 height 8
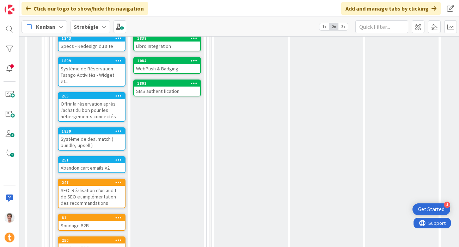
scroll to position [302, 136]
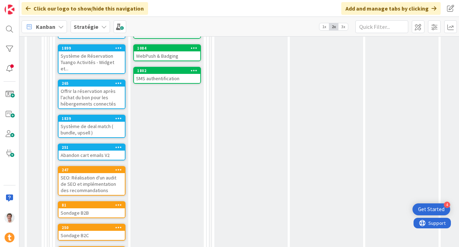
click at [87, 178] on div "SEO: Réalisation d'un audit de SEO et implémentation des recommandations" at bounding box center [92, 184] width 66 height 22
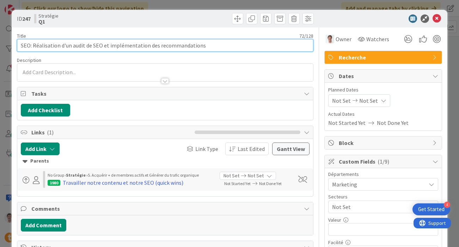
click at [29, 46] on input "SEO: Réalisation d'un audit de SEO et implémentation des recommandations" at bounding box center [165, 45] width 297 height 13
type input "SEO avec AI: Réalisation d'un audit de SEO et implémentation des recommandations"
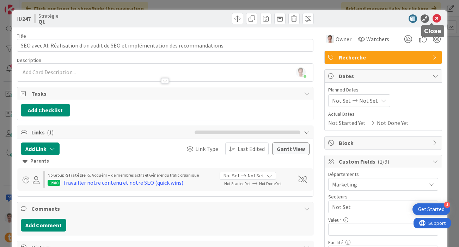
click at [432, 17] on icon at bounding box center [436, 18] width 8 height 8
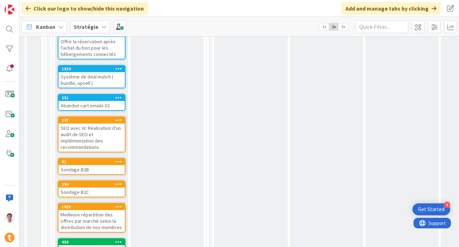
scroll to position [393, 136]
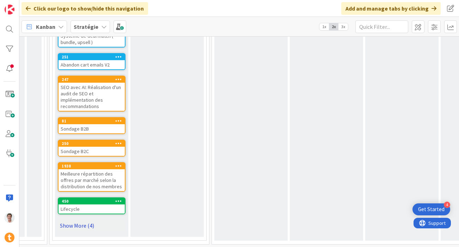
click at [75, 220] on link "Show More (4)" at bounding box center [92, 225] width 68 height 11
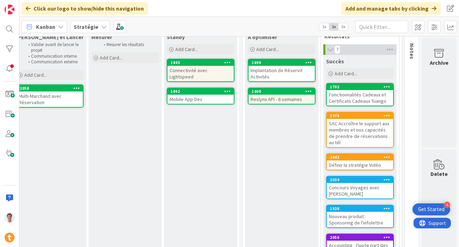
scroll to position [39, 720]
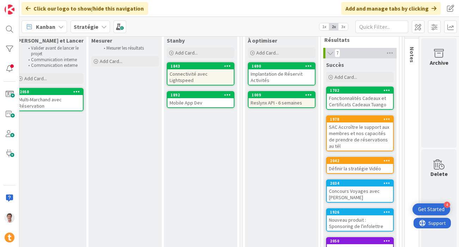
click at [272, 105] on div "Reslynx API - 6 semaines" at bounding box center [281, 102] width 66 height 9
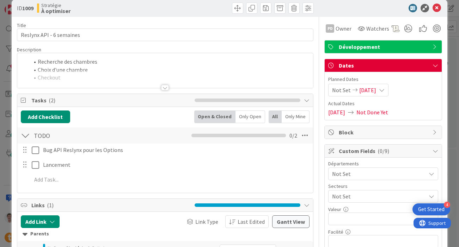
scroll to position [14, 0]
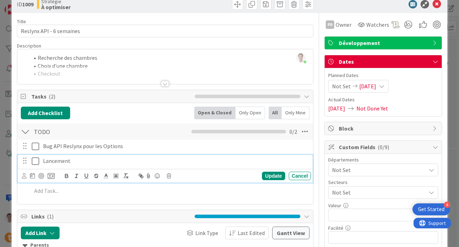
click at [37, 161] on icon at bounding box center [35, 161] width 7 height 8
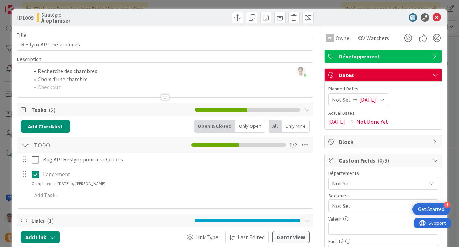
scroll to position [0, 0]
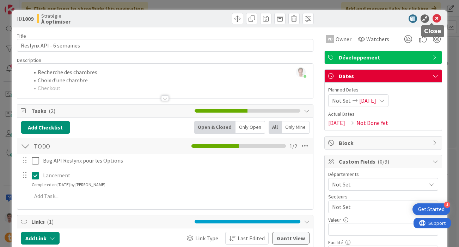
click at [433, 18] on icon at bounding box center [436, 18] width 8 height 8
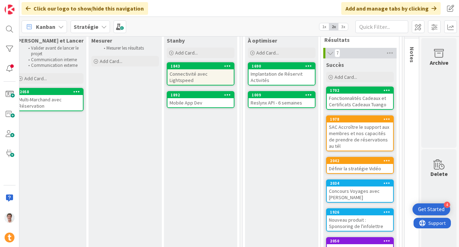
click at [270, 73] on div "Implantation de Réservit Activités" at bounding box center [281, 77] width 66 height 16
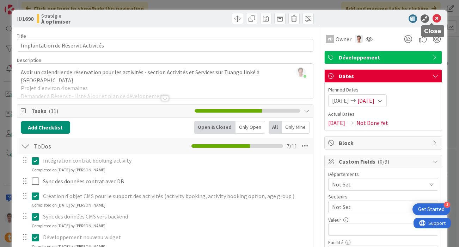
click at [432, 18] on icon at bounding box center [436, 18] width 8 height 8
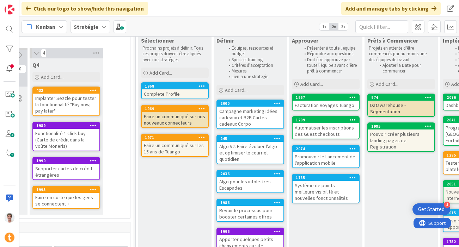
scroll to position [39, 232]
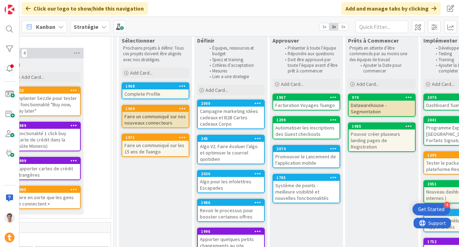
click at [295, 160] on div "Promouvoir le Lancement de l'application mobile" at bounding box center [306, 160] width 66 height 16
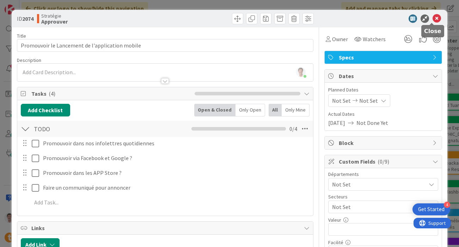
click at [435, 19] on icon at bounding box center [436, 18] width 8 height 8
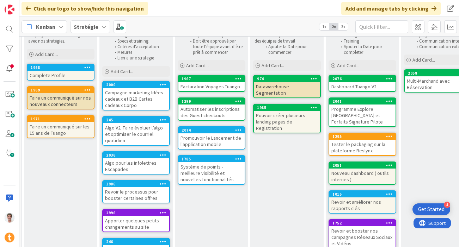
scroll to position [57, 278]
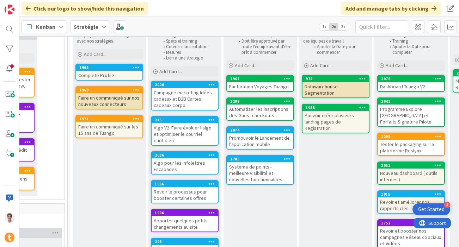
click at [176, 95] on div "Campagne marketing Idées cadeaux et B2B Cartes cadeaux Corpo" at bounding box center [185, 99] width 66 height 22
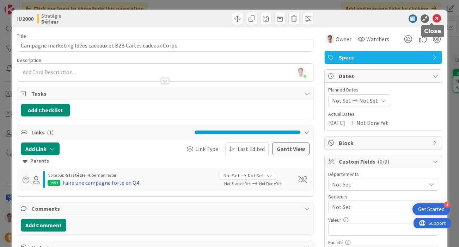
click at [433, 20] on icon at bounding box center [436, 18] width 8 height 8
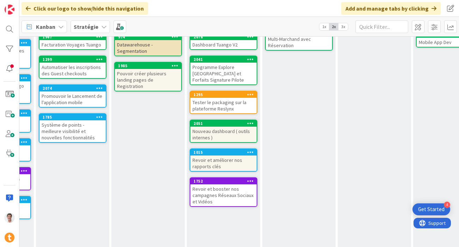
scroll to position [103, 465]
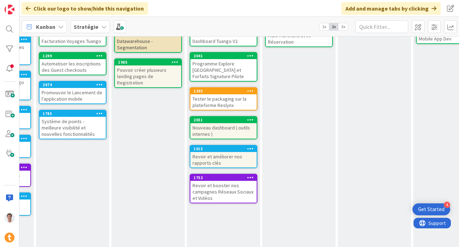
click at [222, 181] on div "Revoir et booster nos campagnes Réseaux Sociaux et Vidéos" at bounding box center [223, 192] width 66 height 22
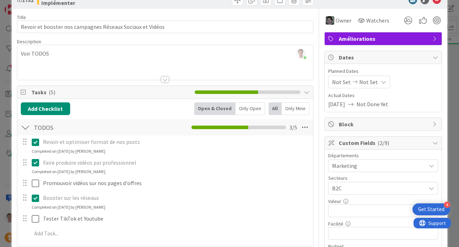
scroll to position [49, 0]
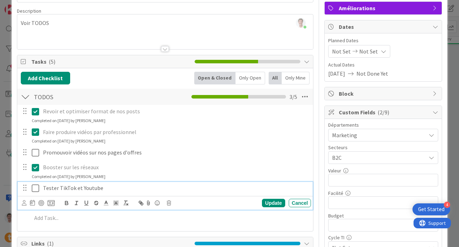
click at [37, 190] on icon at bounding box center [35, 188] width 7 height 8
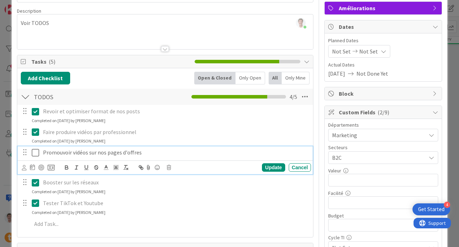
click at [35, 150] on icon at bounding box center [35, 153] width 7 height 8
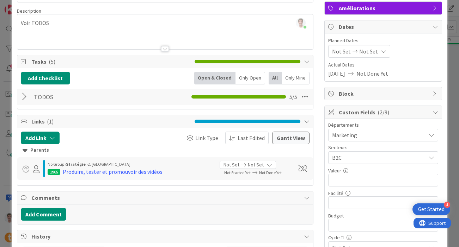
scroll to position [0, 0]
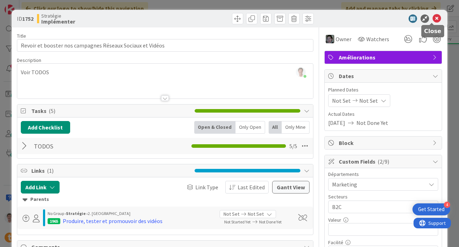
click at [432, 19] on icon at bounding box center [436, 18] width 8 height 8
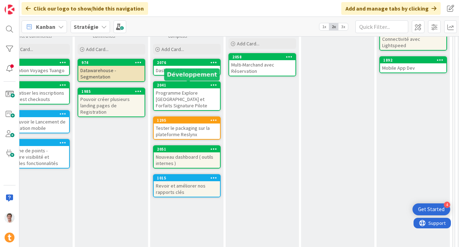
scroll to position [74, 502]
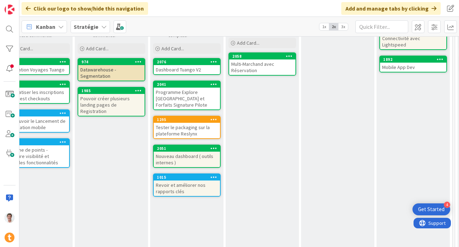
drag, startPoint x: 211, startPoint y: 206, endPoint x: 370, endPoint y: 1, distance: 259.3
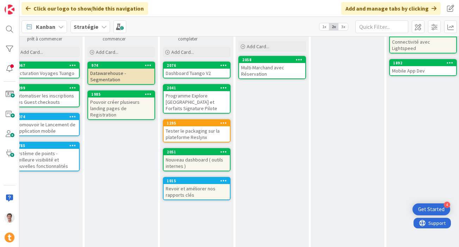
scroll to position [71, 494]
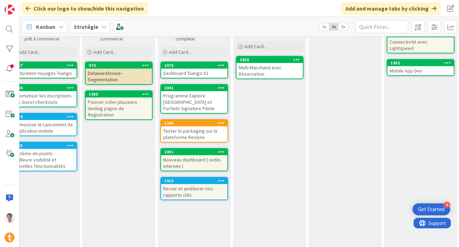
click at [197, 184] on div "Revoir et améliorer nos rapports clés" at bounding box center [194, 192] width 66 height 16
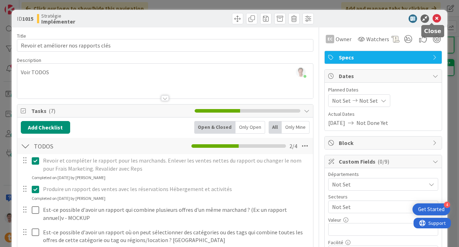
click at [432, 17] on icon at bounding box center [436, 18] width 8 height 8
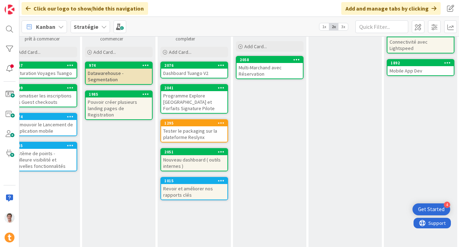
click at [193, 155] on div "Nouveau dashboard ( outils internes )" at bounding box center [194, 163] width 66 height 16
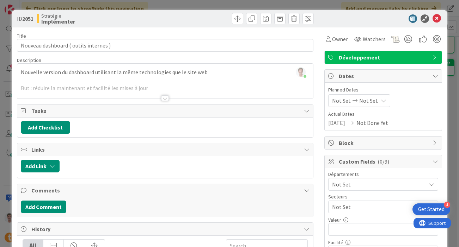
click at [161, 99] on div at bounding box center [165, 99] width 8 height 6
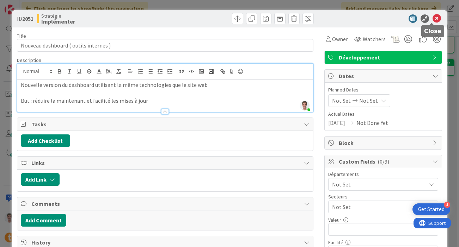
click at [432, 19] on icon at bounding box center [436, 18] width 8 height 8
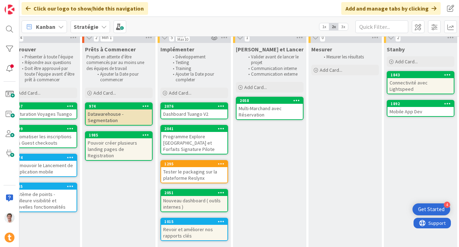
scroll to position [31, 494]
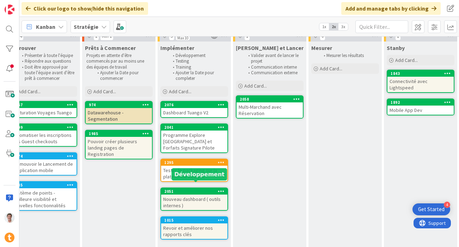
click at [195, 189] on div "2051" at bounding box center [195, 191] width 63 height 5
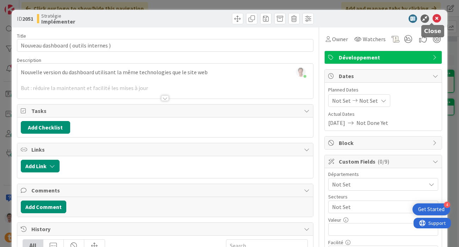
click at [432, 19] on icon at bounding box center [436, 18] width 8 height 8
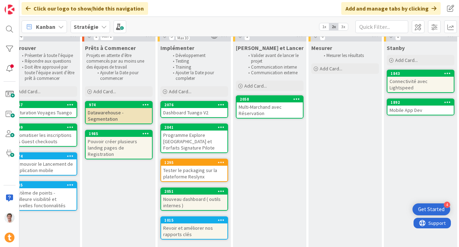
click at [199, 115] on div "Dashboard Tuango V2" at bounding box center [194, 112] width 66 height 9
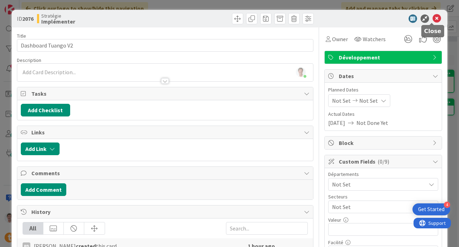
click at [432, 19] on icon at bounding box center [436, 18] width 8 height 8
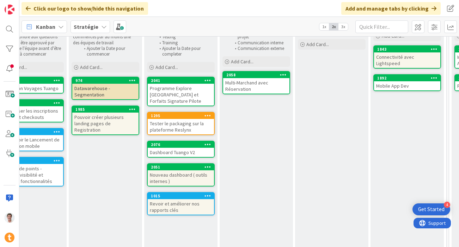
scroll to position [56, 511]
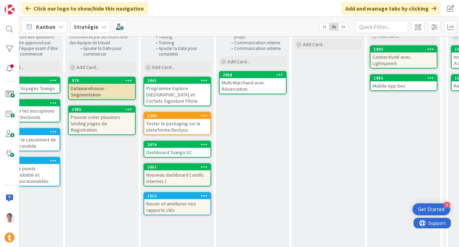
click at [204, 142] on icon at bounding box center [204, 144] width 7 height 5
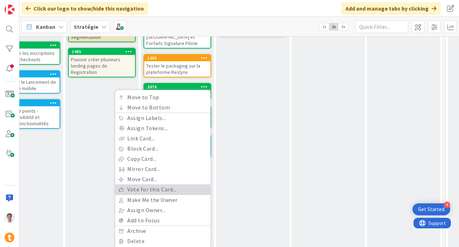
scroll to position [131, 511]
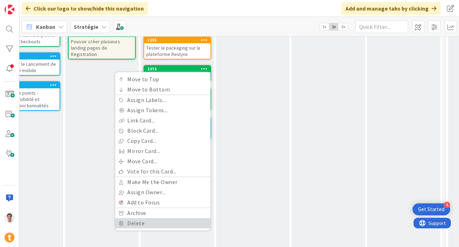
click at [147, 219] on link "Delete" at bounding box center [162, 224] width 95 height 10
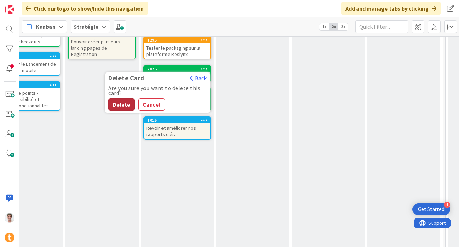
click at [123, 98] on button "Delete" at bounding box center [121, 104] width 26 height 13
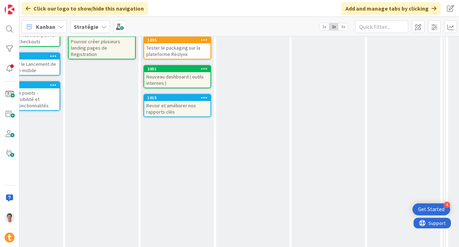
click at [169, 72] on div "Nouveau dashboard ( outils internes )" at bounding box center [177, 80] width 66 height 16
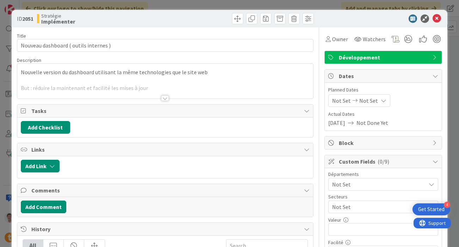
click at [163, 94] on div at bounding box center [165, 90] width 296 height 18
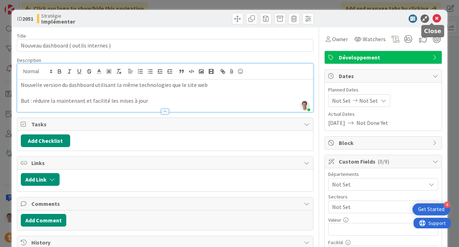
click at [432, 20] on icon at bounding box center [436, 18] width 8 height 8
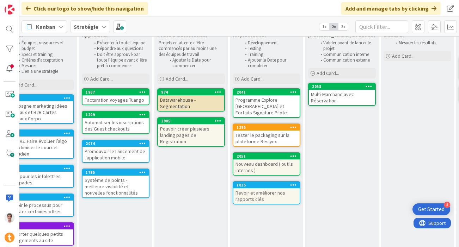
scroll to position [44, 422]
click at [173, 101] on div "Datawarehouse - Segmentation" at bounding box center [191, 104] width 66 height 16
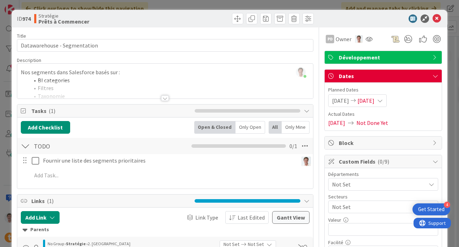
click at [163, 97] on div at bounding box center [165, 99] width 8 height 6
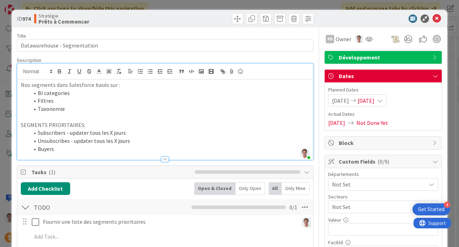
scroll to position [12, 0]
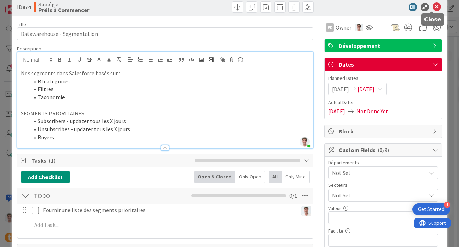
click at [433, 5] on icon at bounding box center [436, 7] width 8 height 8
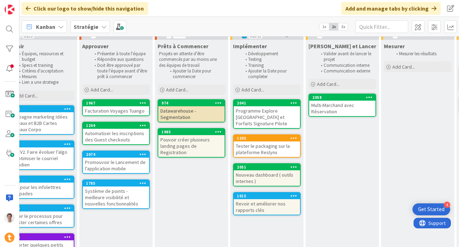
scroll to position [31, 422]
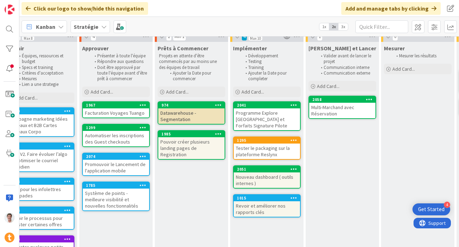
click at [181, 119] on div "Datawarehouse - Segmentation" at bounding box center [191, 117] width 66 height 16
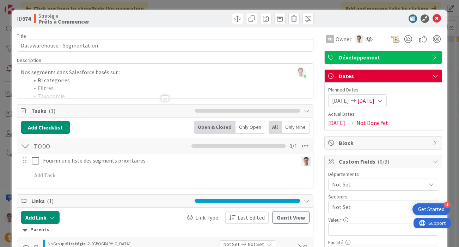
click at [161, 96] on div at bounding box center [165, 99] width 8 height 6
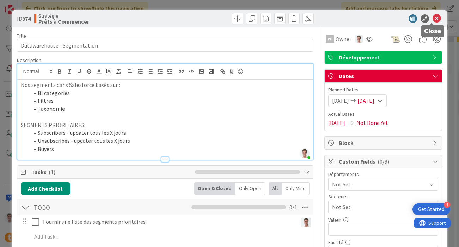
click at [434, 18] on icon at bounding box center [436, 18] width 8 height 8
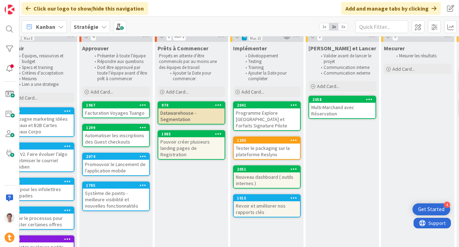
scroll to position [43, 422]
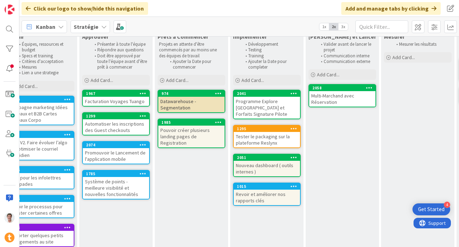
click at [183, 132] on div "Pouvoir créer plusieurs landing pages de Registration" at bounding box center [191, 137] width 66 height 22
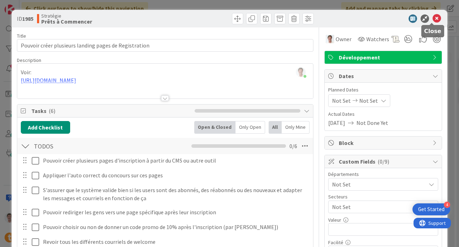
click at [434, 17] on icon at bounding box center [436, 18] width 8 height 8
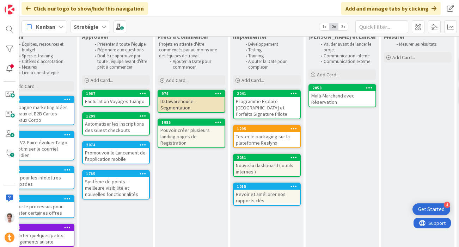
click at [177, 134] on div "Pouvoir créer plusieurs landing pages de Registration" at bounding box center [191, 137] width 66 height 22
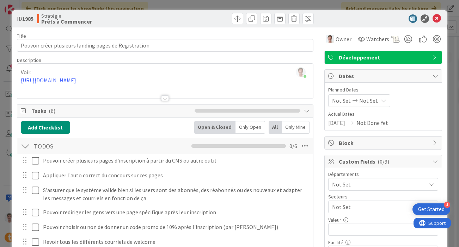
click at [437, 19] on div "ID 1985 Stratégie Prêts à Commencer" at bounding box center [230, 19] width 436 height 18
click at [433, 19] on icon at bounding box center [436, 18] width 8 height 8
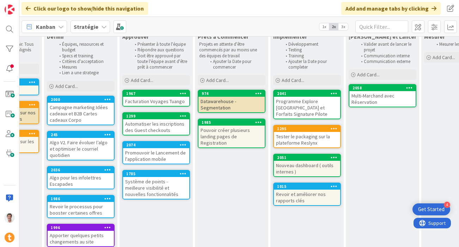
scroll to position [43, 381]
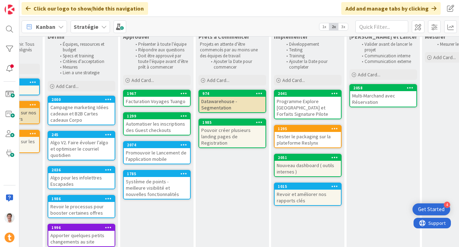
click at [146, 102] on div "Facturation Voyages Tuango" at bounding box center [157, 101] width 66 height 9
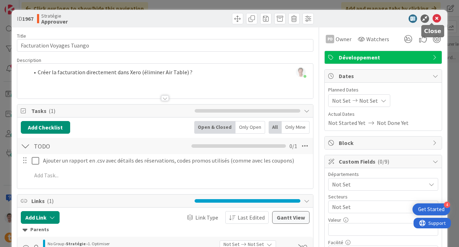
click at [434, 19] on icon at bounding box center [436, 18] width 8 height 8
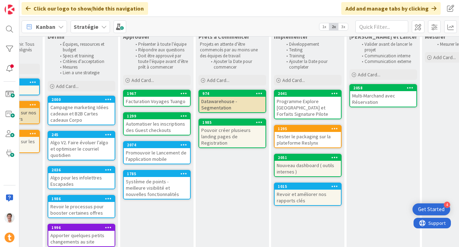
click at [144, 102] on div "Facturation Voyages Tuango" at bounding box center [157, 101] width 66 height 9
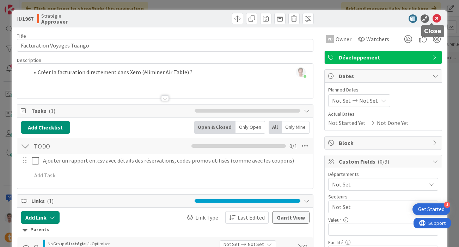
click at [432, 21] on icon at bounding box center [436, 18] width 8 height 8
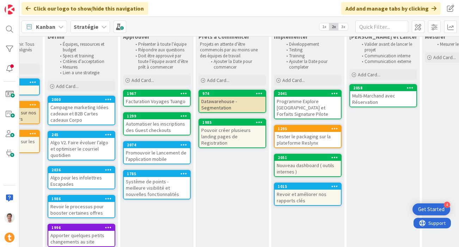
scroll to position [44, 381]
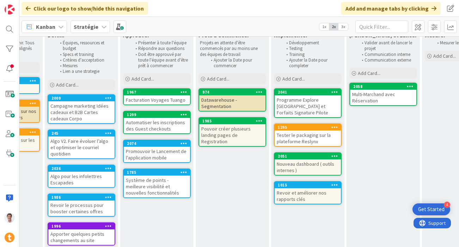
click at [153, 125] on div "Automatiser les inscriptions des Guest checkouts" at bounding box center [157, 126] width 66 height 16
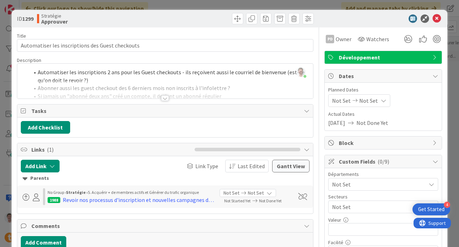
click at [163, 98] on div at bounding box center [165, 99] width 8 height 6
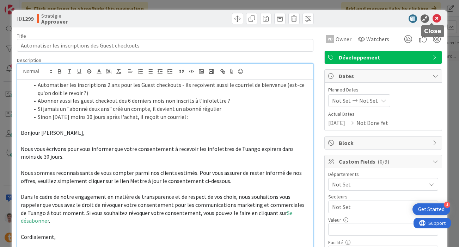
click at [433, 17] on icon at bounding box center [436, 18] width 8 height 8
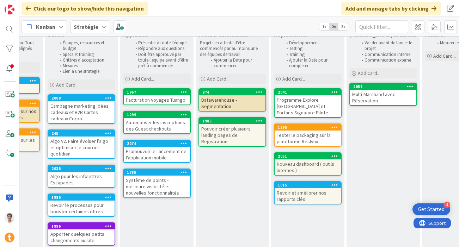
click at [159, 127] on div "Automatiser les inscriptions des Guest checkouts" at bounding box center [157, 126] width 66 height 16
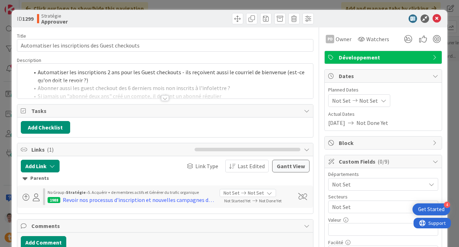
click at [163, 98] on div at bounding box center [165, 99] width 8 height 6
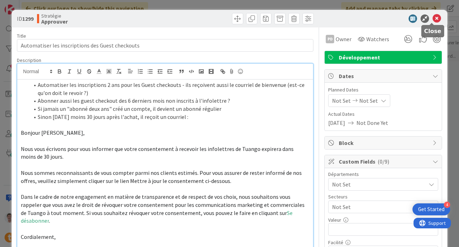
click at [432, 19] on icon at bounding box center [436, 18] width 8 height 8
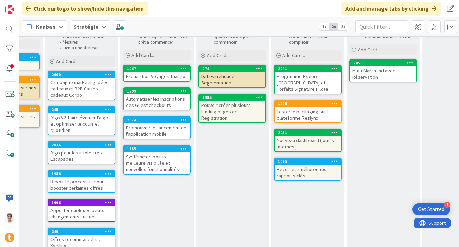
scroll to position [71, 381]
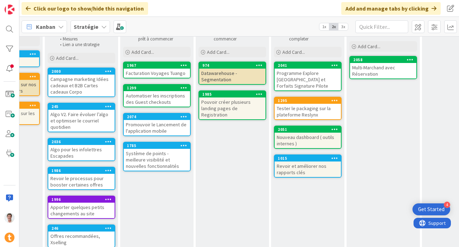
click at [154, 159] on div "Système de points - meilleure visibilité et nouvelles fonctionnalités" at bounding box center [157, 160] width 66 height 22
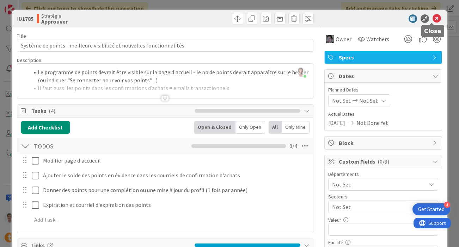
click at [432, 18] on icon at bounding box center [436, 18] width 8 height 8
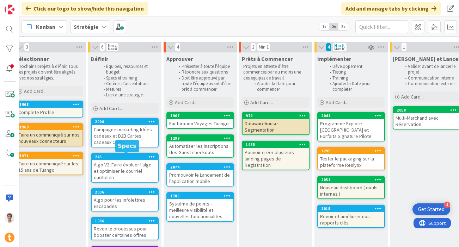
scroll to position [20, 323]
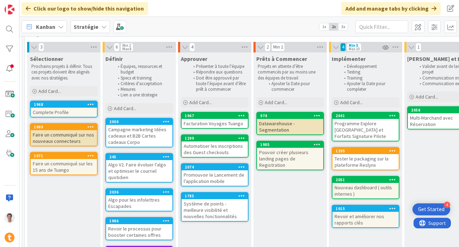
click at [207, 207] on div "Système de points - meilleure visibilité et nouvelles fonctionnalités" at bounding box center [214, 210] width 66 height 22
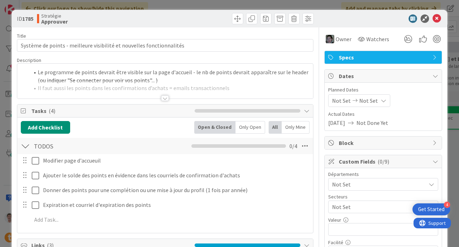
click at [119, 81] on div at bounding box center [165, 90] width 296 height 18
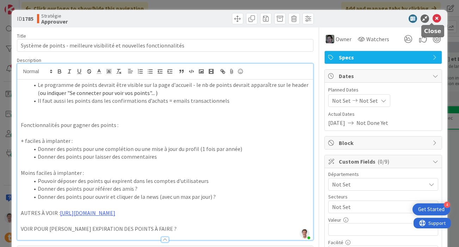
click at [433, 19] on icon at bounding box center [436, 18] width 8 height 8
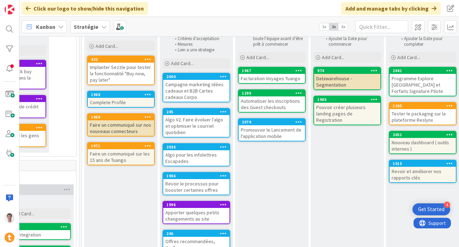
scroll to position [69, 266]
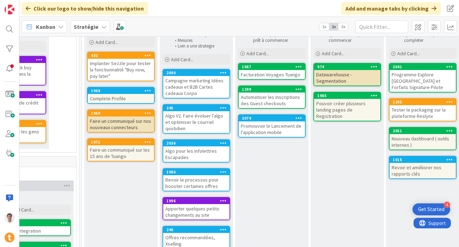
click at [186, 115] on div "Algo V2. Faire évoluer l’algo et optimiser le courriel quotidien" at bounding box center [196, 122] width 66 height 22
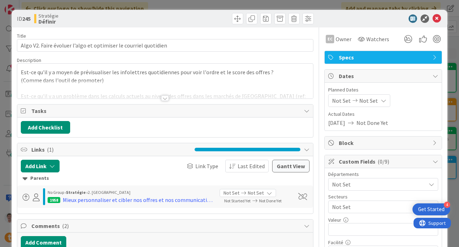
click at [161, 97] on div at bounding box center [165, 99] width 8 height 6
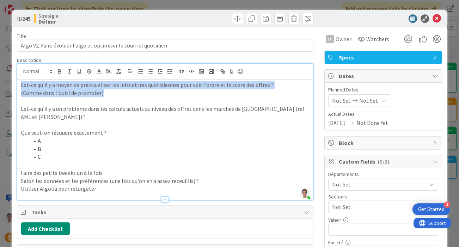
drag, startPoint x: 111, startPoint y: 94, endPoint x: 14, endPoint y: 82, distance: 97.4
click at [101, 96] on p "(Comme dans l'outil de promoter)" at bounding box center [165, 93] width 289 height 8
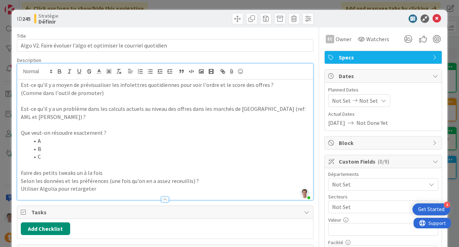
click at [93, 101] on p at bounding box center [165, 101] width 289 height 8
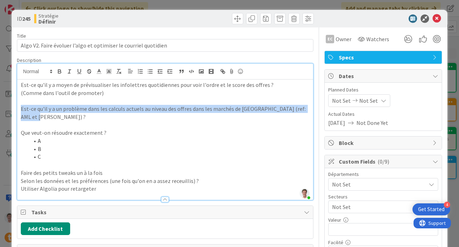
drag, startPoint x: 50, startPoint y: 115, endPoint x: 21, endPoint y: 108, distance: 30.1
click at [21, 108] on p "Est-ce qu'il y a un problème dans les calculs actuels au niveau des offres dans…" at bounding box center [165, 113] width 289 height 16
click at [44, 111] on p "Est-ce qu'il y a un problème dans les calculs actuels au niveau des offres dans…" at bounding box center [165, 113] width 289 height 16
drag, startPoint x: 45, startPoint y: 118, endPoint x: 14, endPoint y: 109, distance: 32.8
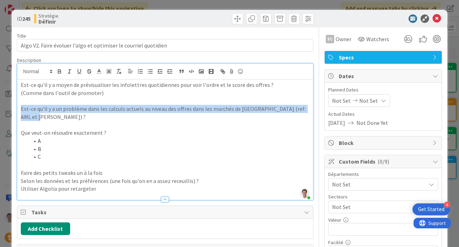
click at [59, 115] on p "Est-ce qu'il y a un problème dans les calculs actuels au niveau des offres dans…" at bounding box center [165, 113] width 289 height 16
drag, startPoint x: 55, startPoint y: 115, endPoint x: 17, endPoint y: 107, distance: 39.2
click at [17, 107] on div "Est-ce qu'il y a moyen de prévisualiser les infolettres quotidiennes pour voir …" at bounding box center [165, 140] width 296 height 121
click at [32, 118] on p "Est-ce qu'il y a un problème dans les calculs actuels au niveau des offres dans…" at bounding box center [165, 113] width 289 height 16
drag, startPoint x: 65, startPoint y: 121, endPoint x: 18, endPoint y: 102, distance: 51.1
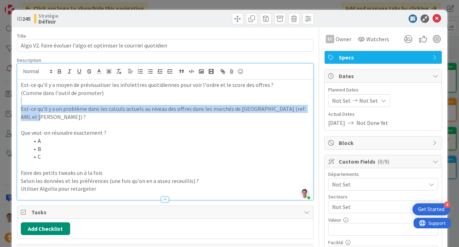
click at [18, 102] on div "Est-ce qu'il y a moyen de prévisualiser les infolettres quotidiennes pour voir …" at bounding box center [165, 140] width 296 height 121
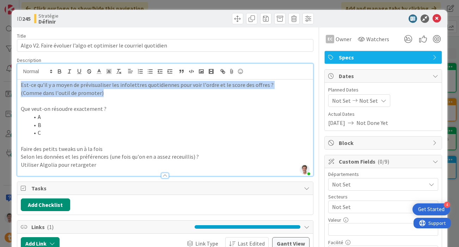
drag, startPoint x: 110, startPoint y: 93, endPoint x: 19, endPoint y: 82, distance: 92.0
click at [19, 82] on div "Est-ce qu'il y a moyen de prévisualiser les infolettres quotidiennes pour voir …" at bounding box center [165, 128] width 296 height 97
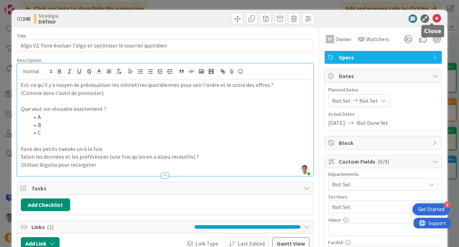
click at [435, 20] on icon at bounding box center [436, 18] width 8 height 8
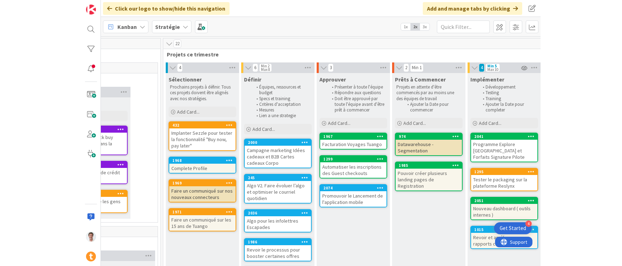
scroll to position [0, 266]
